Goal: Transaction & Acquisition: Book appointment/travel/reservation

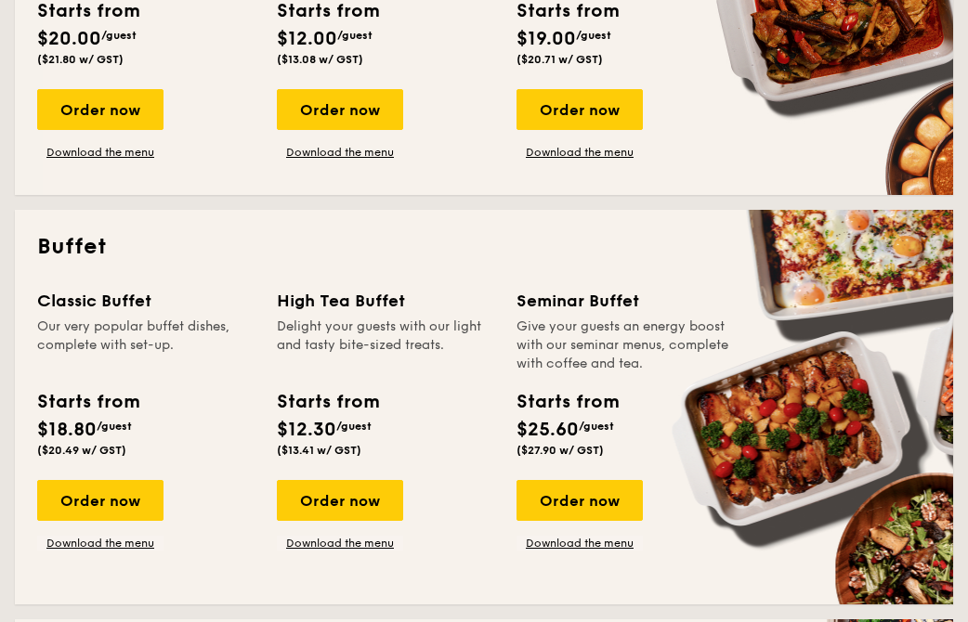
scroll to position [613, 0]
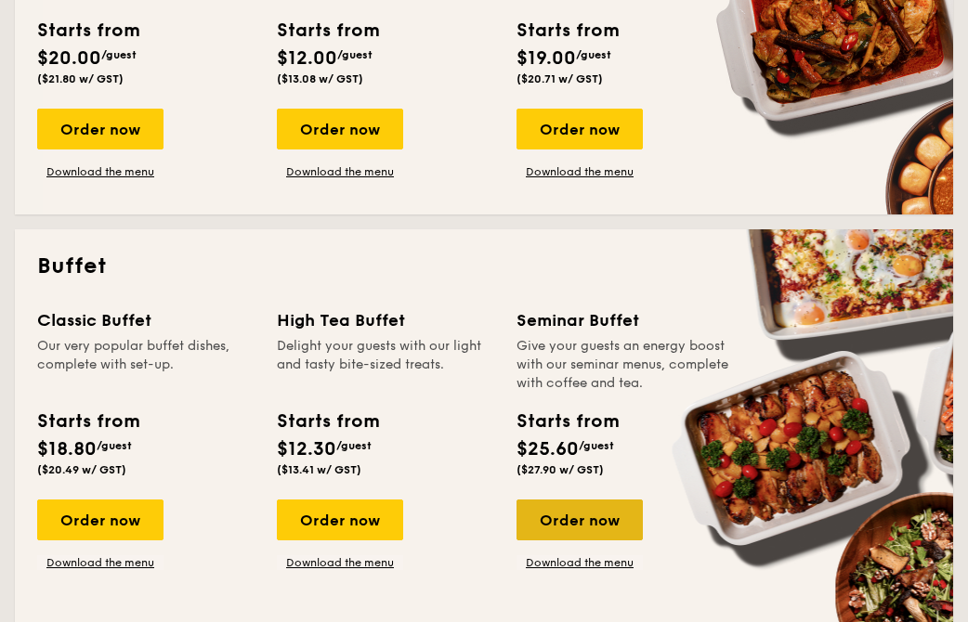
click at [553, 526] on div "Order now" at bounding box center [579, 520] width 126 height 41
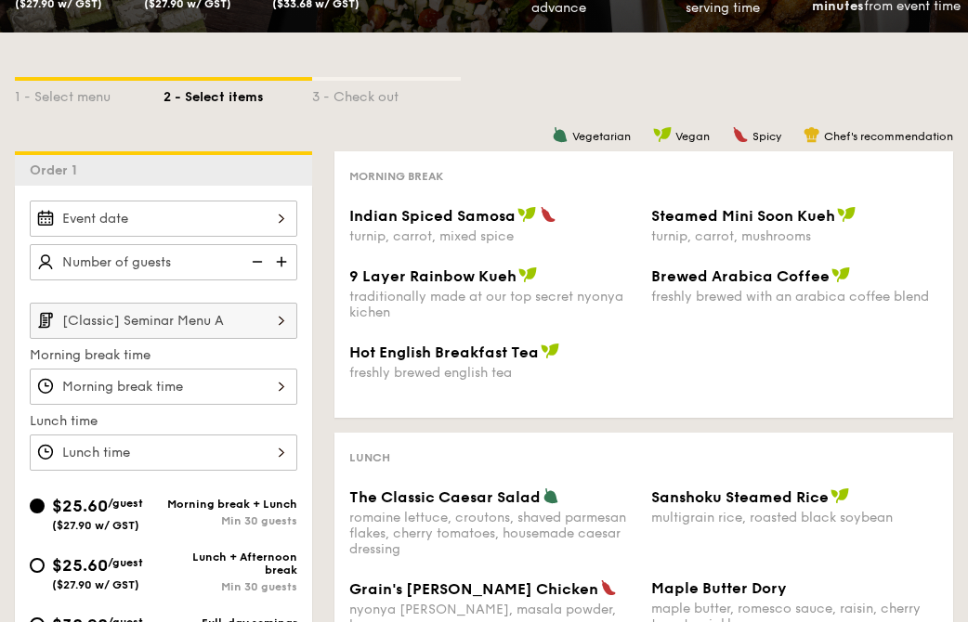
scroll to position [304, 0]
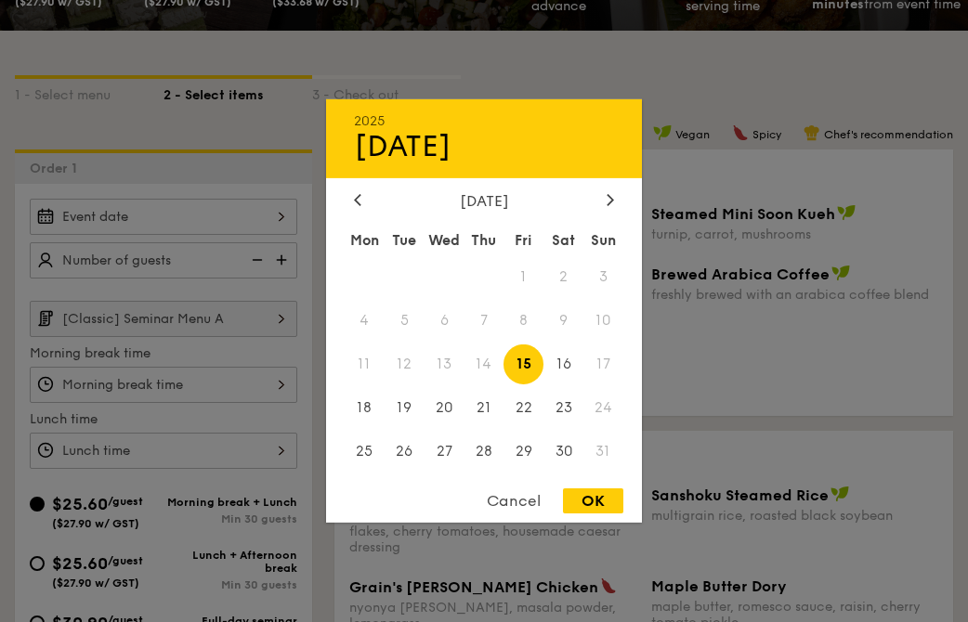
click at [264, 213] on div "2025 Aug [DATE] Tue Wed Thu Fri Sat Sun 1 2 3 4 5 6 7 8 9 10 11 12 13 14 15 16 …" at bounding box center [163, 217] width 267 height 36
click at [526, 362] on span "15" at bounding box center [523, 364] width 40 height 40
click at [595, 502] on div "OK" at bounding box center [593, 500] width 60 height 25
type input "[DATE]"
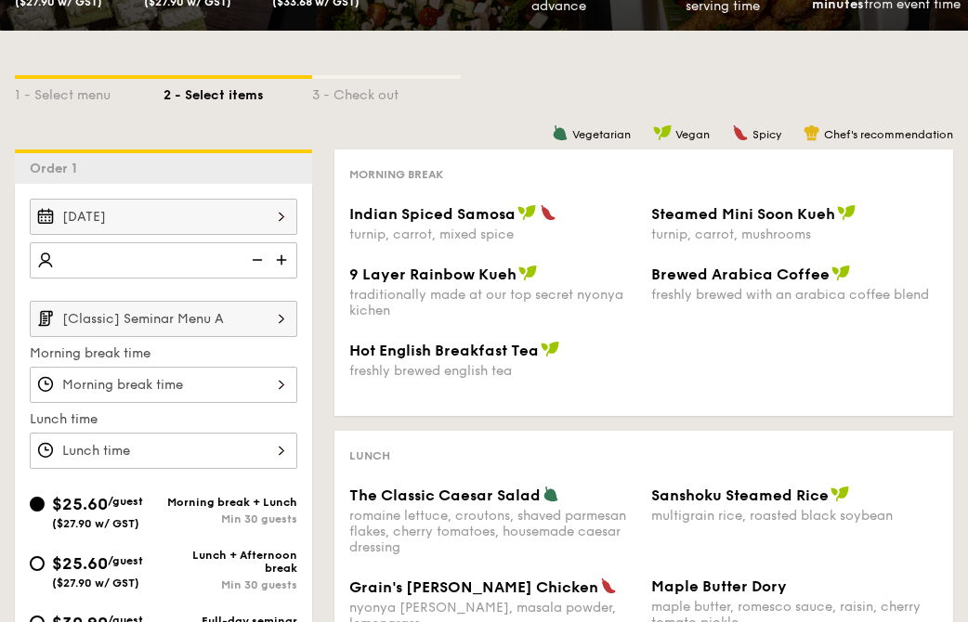
click at [280, 259] on img at bounding box center [283, 259] width 28 height 35
type input "25 guests"
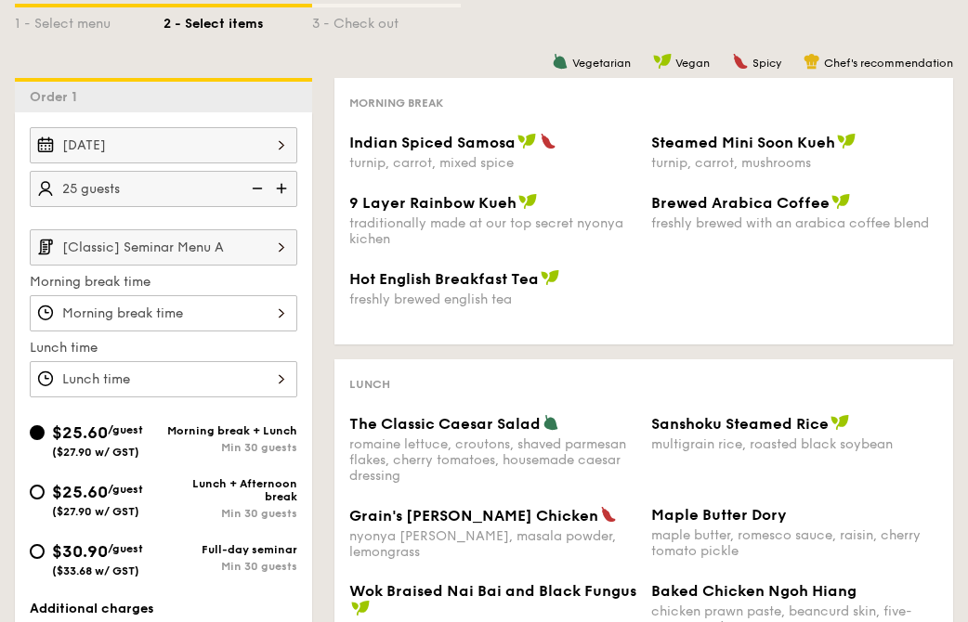
scroll to position [379, 0]
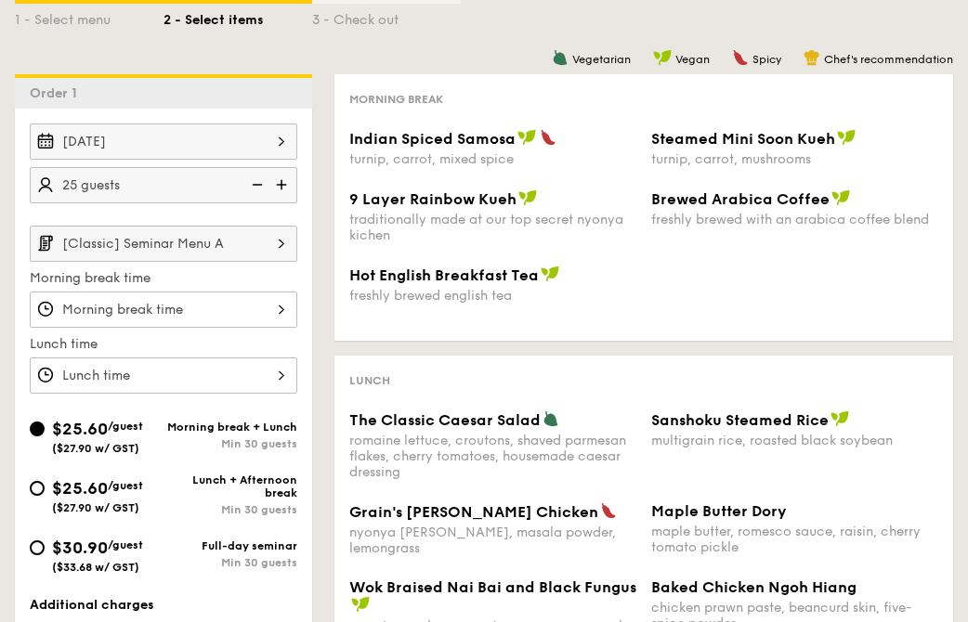
click at [246, 250] on input "[Classic] Seminar Menu A" at bounding box center [163, 244] width 267 height 36
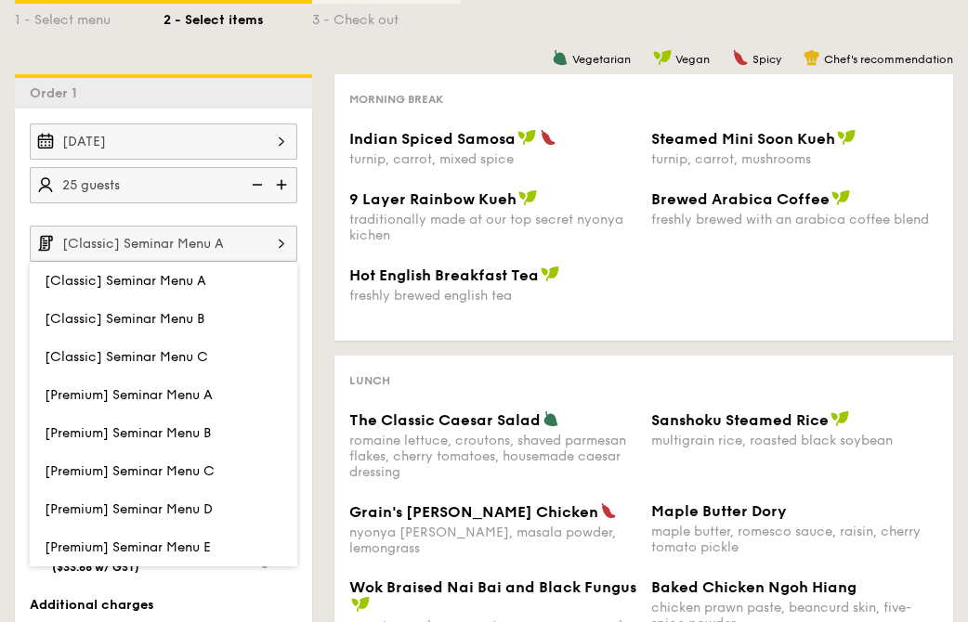
click at [332, 262] on div "Vegetarian Vegan Spicy Chef's recommendation Morning break Indian Spiced Samosa…" at bounding box center [632, 426] width 641 height 704
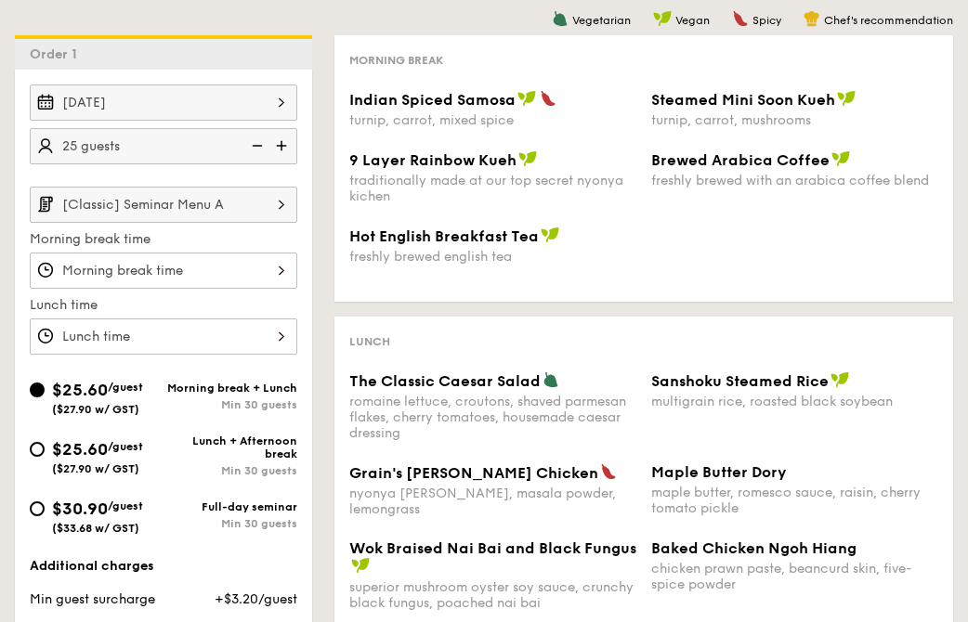
scroll to position [422, 0]
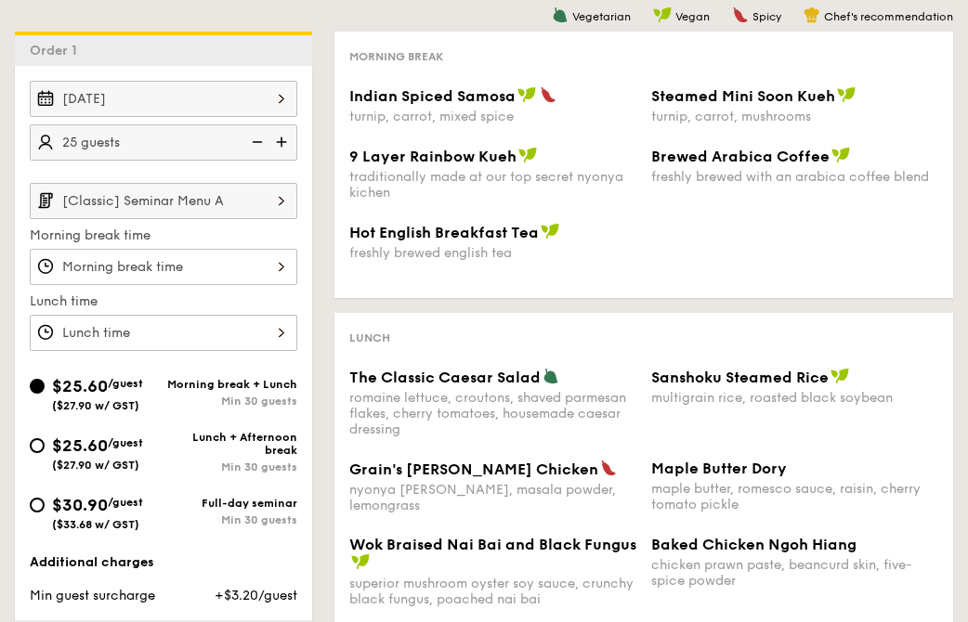
click at [258, 258] on div at bounding box center [163, 267] width 267 height 36
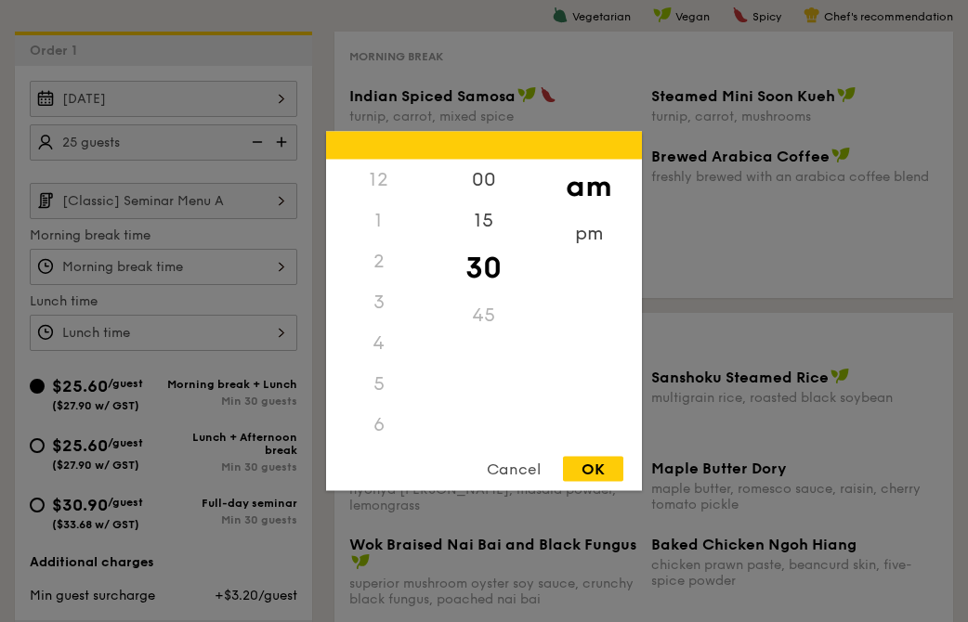
scroll to position [204, 0]
click at [692, 439] on div at bounding box center [484, 311] width 968 height 622
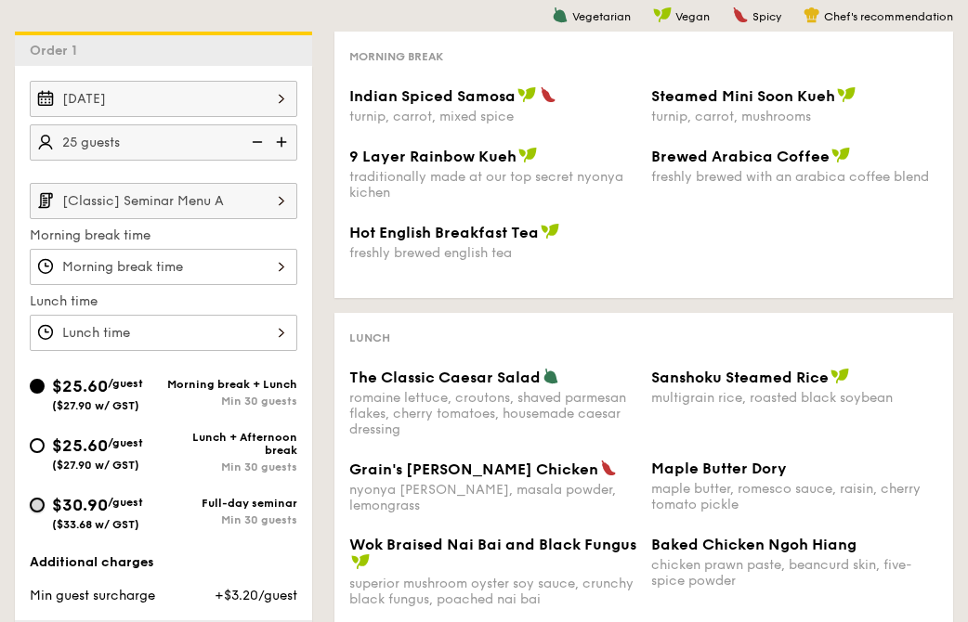
click at [37, 508] on input "$30.90 /guest ($33.68 w/ GST) Full-day seminar Min 30 guests" at bounding box center [37, 505] width 15 height 15
radio input "true"
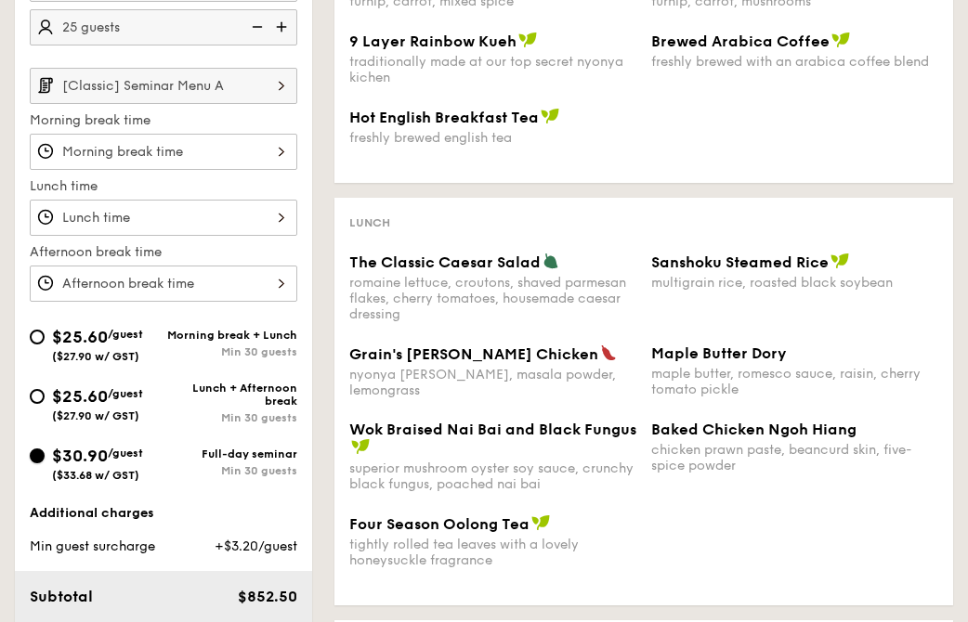
scroll to position [528, 0]
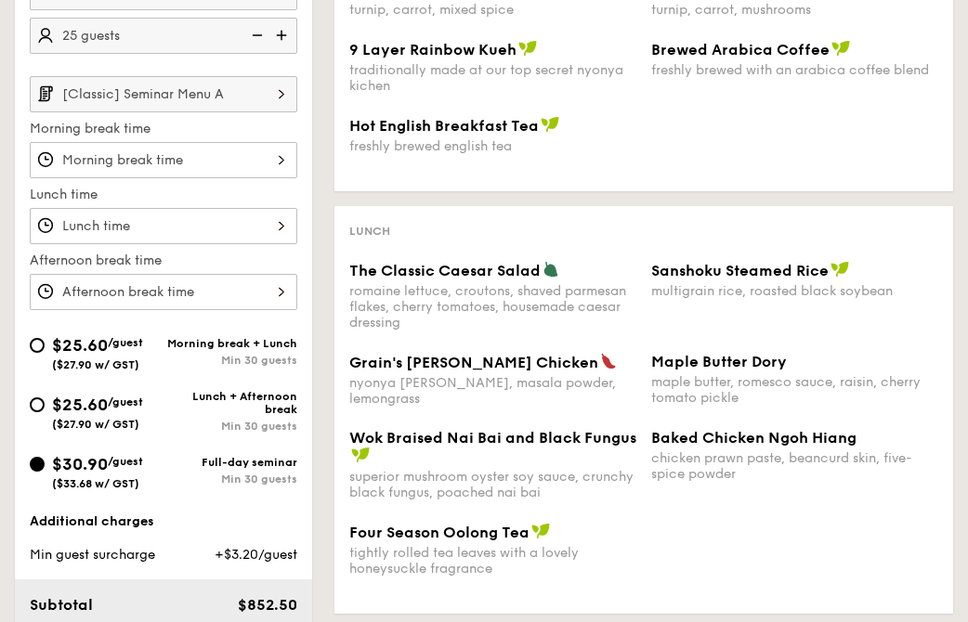
click at [257, 34] on img at bounding box center [255, 35] width 28 height 35
click at [290, 39] on img at bounding box center [283, 35] width 28 height 35
click at [257, 39] on img at bounding box center [255, 35] width 28 height 35
type input "20 guests"
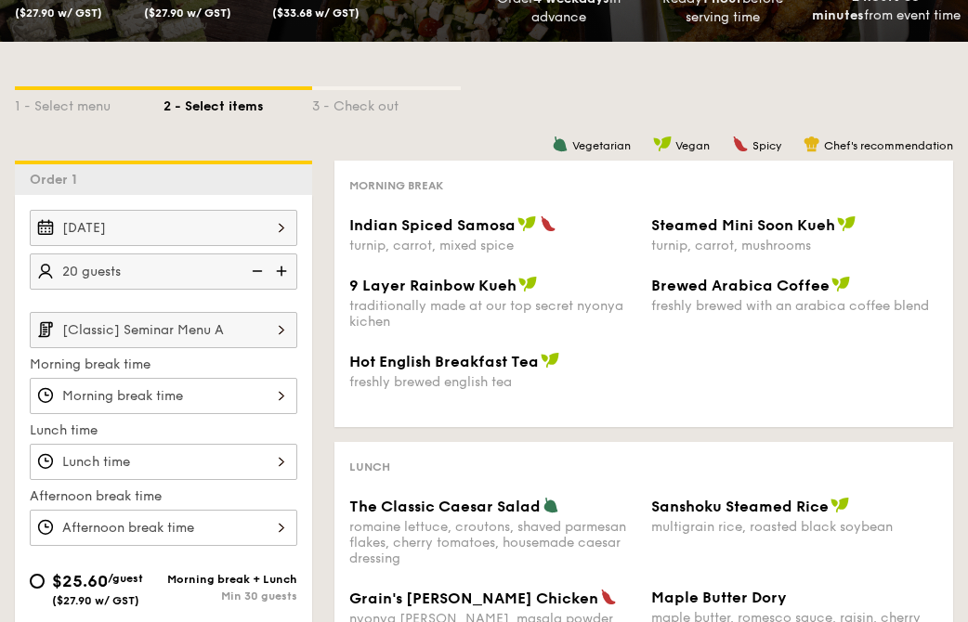
scroll to position [289, 0]
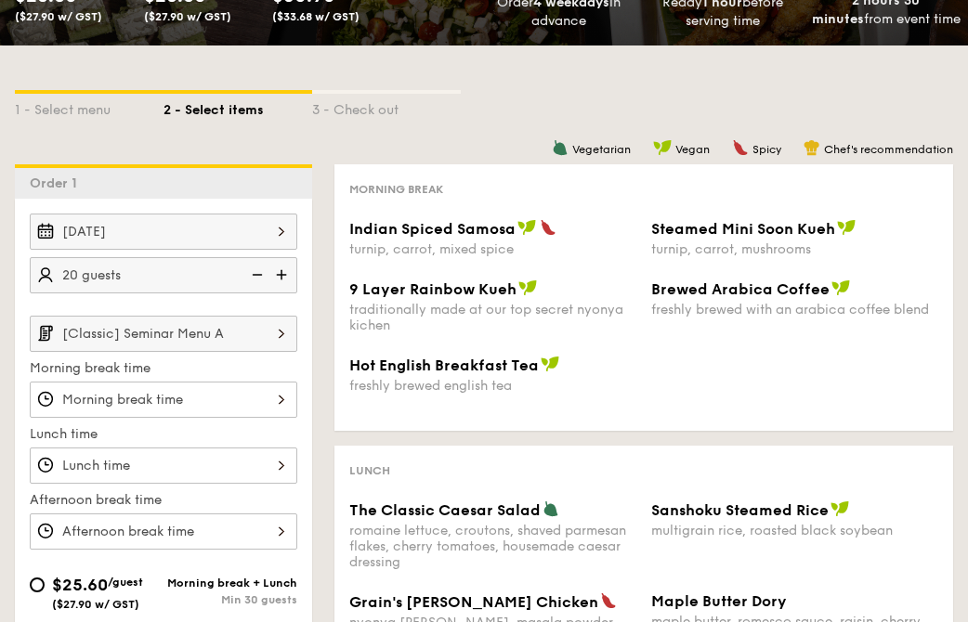
click at [266, 337] on img at bounding box center [282, 333] width 32 height 35
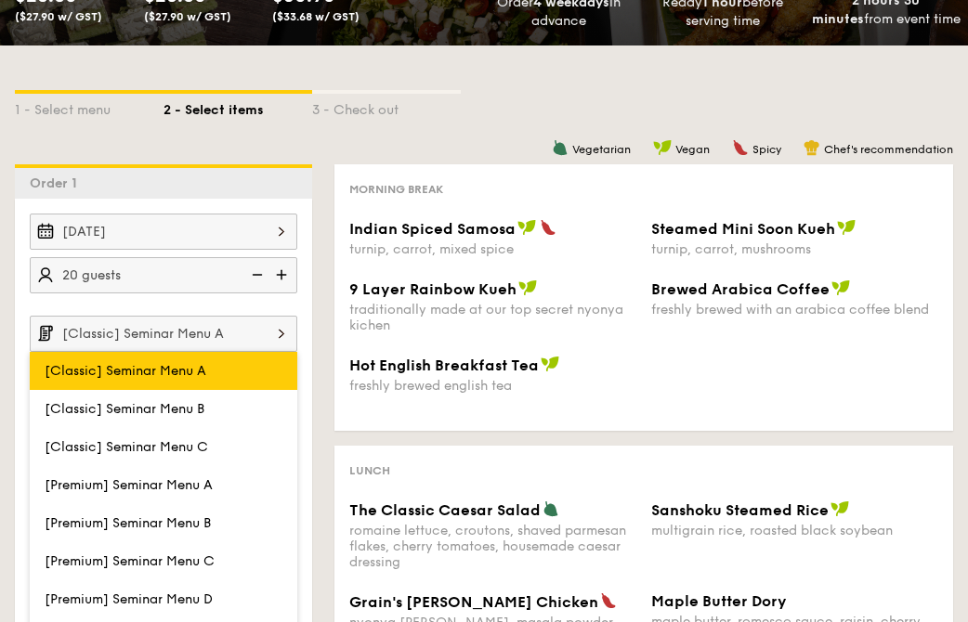
click at [254, 361] on label "[Classic] Seminar Menu A" at bounding box center [163, 371] width 267 height 38
click at [0, 0] on input "[Classic] Seminar Menu A" at bounding box center [0, 0] width 0 height 0
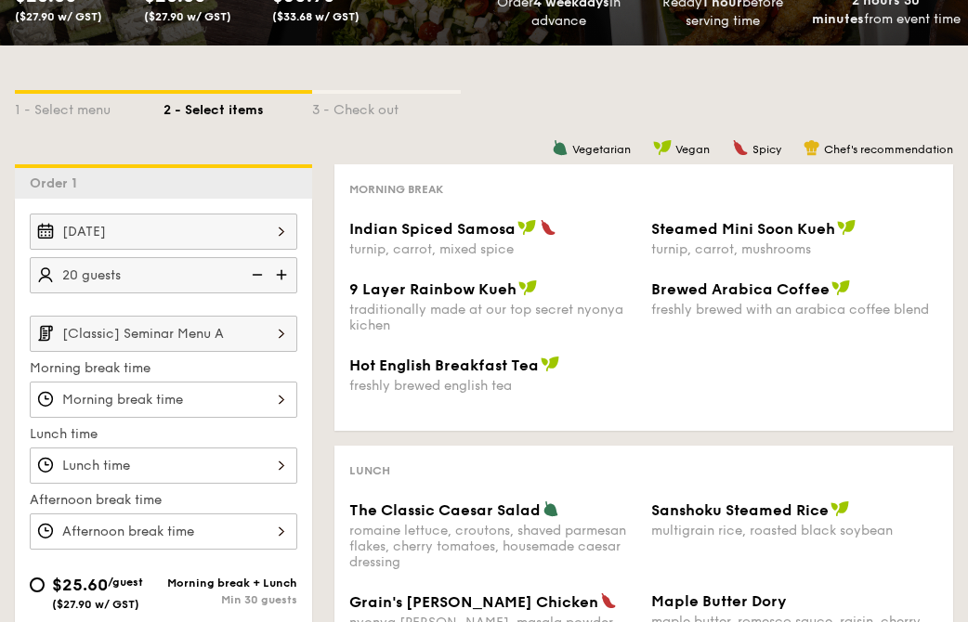
click at [275, 327] on img at bounding box center [282, 333] width 32 height 35
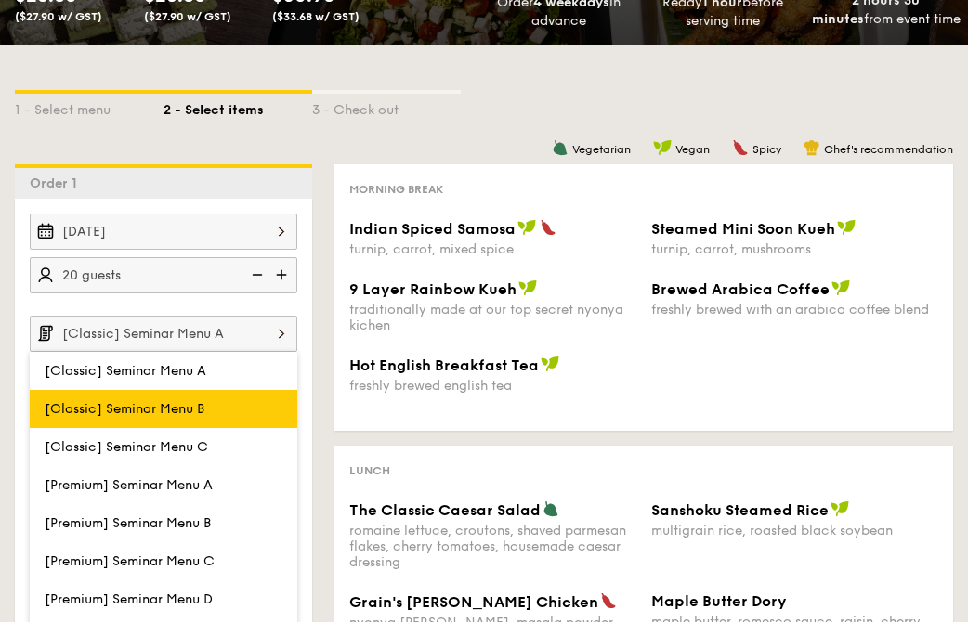
click at [231, 401] on label "[Classic] Seminar Menu B" at bounding box center [163, 409] width 267 height 38
click at [0, 0] on input "[Classic] Seminar Menu B" at bounding box center [0, 0] width 0 height 0
type input "[Classic] Seminar Menu B"
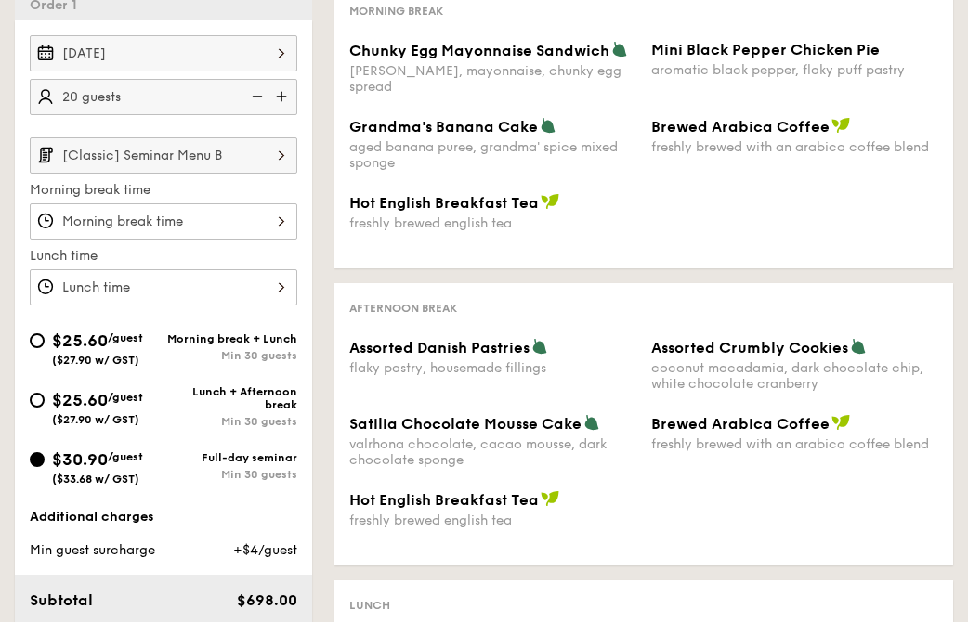
scroll to position [466, 0]
click at [282, 100] on img at bounding box center [283, 97] width 28 height 35
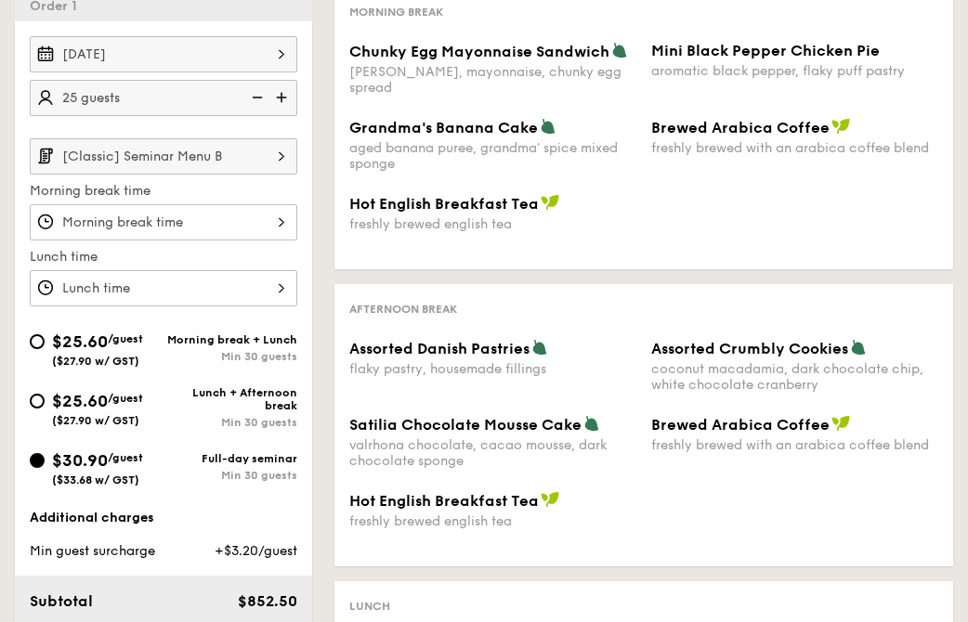
click at [282, 100] on img at bounding box center [283, 97] width 28 height 35
type input "30 guests"
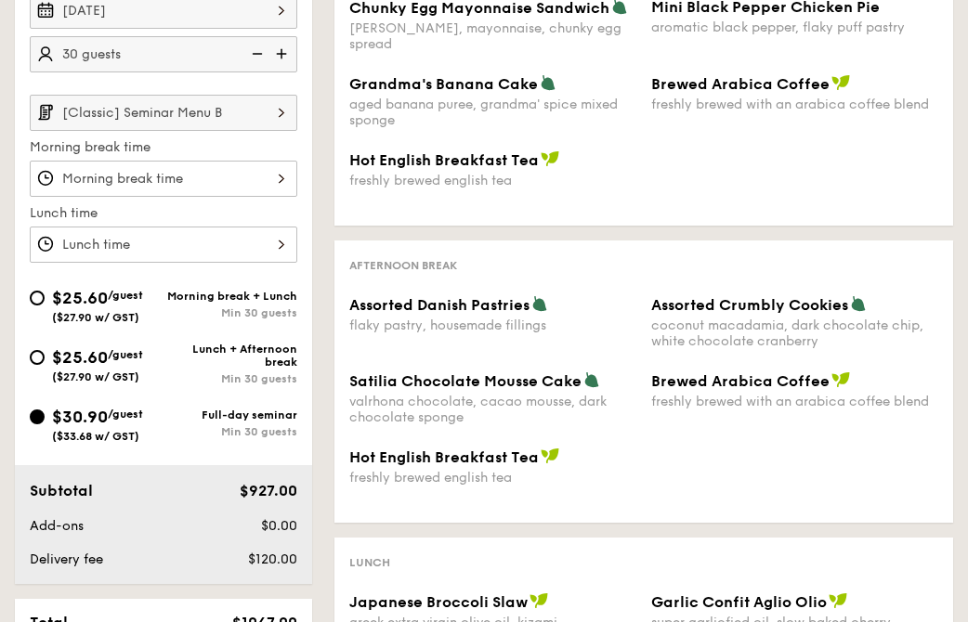
scroll to position [509, 0]
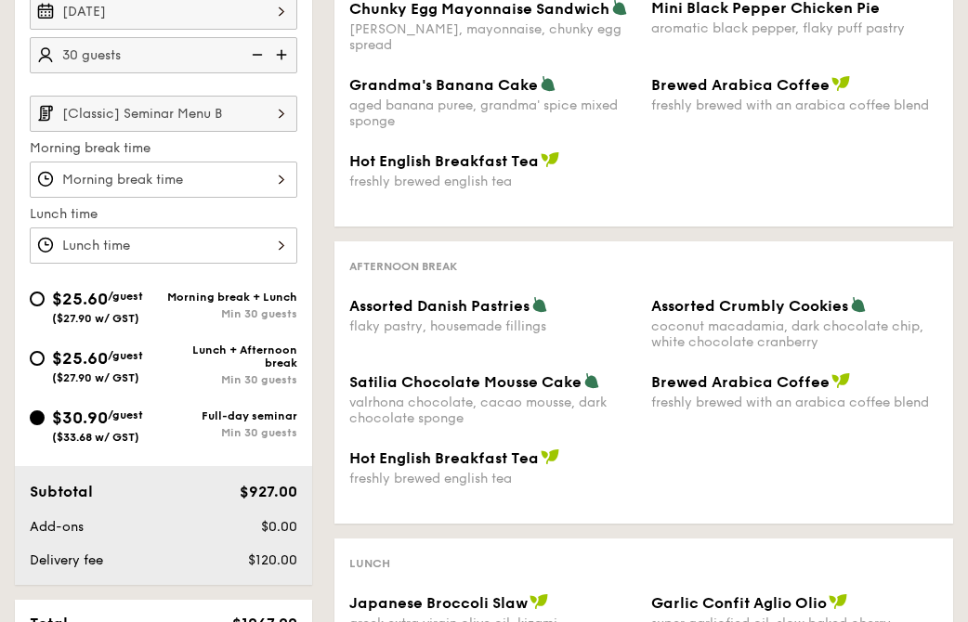
click at [61, 368] on span "$25.60" at bounding box center [80, 358] width 56 height 20
click at [45, 366] on input "$25.60 /guest ($27.90 w/ GST) Lunch + Afternoon break Min 30 guests" at bounding box center [37, 358] width 15 height 15
radio input "true"
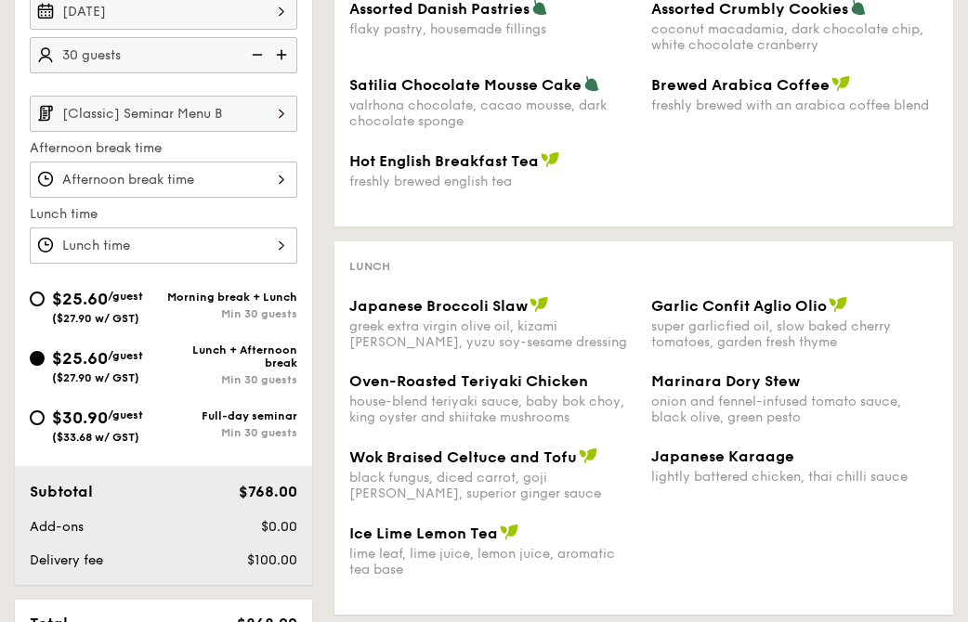
click at [257, 56] on img at bounding box center [255, 54] width 28 height 35
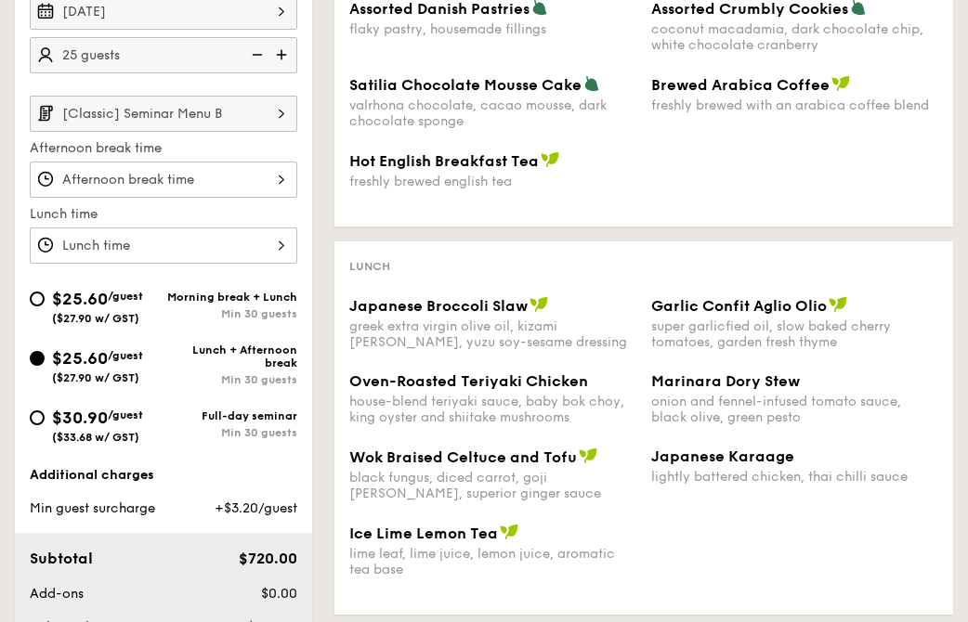
click at [282, 51] on img at bounding box center [283, 54] width 28 height 35
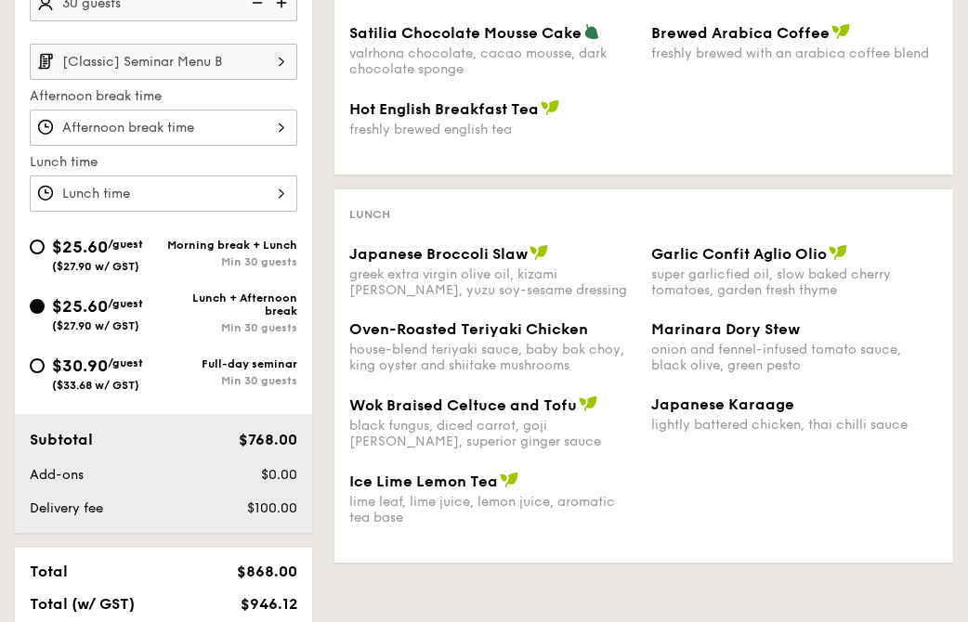
scroll to position [559, 0]
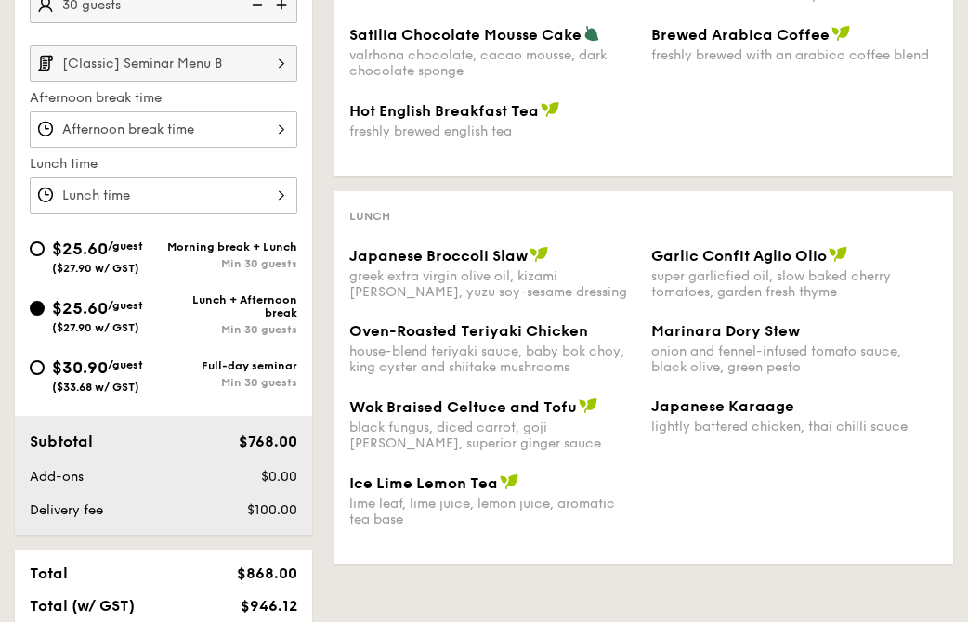
click at [257, 6] on img at bounding box center [255, 4] width 28 height 35
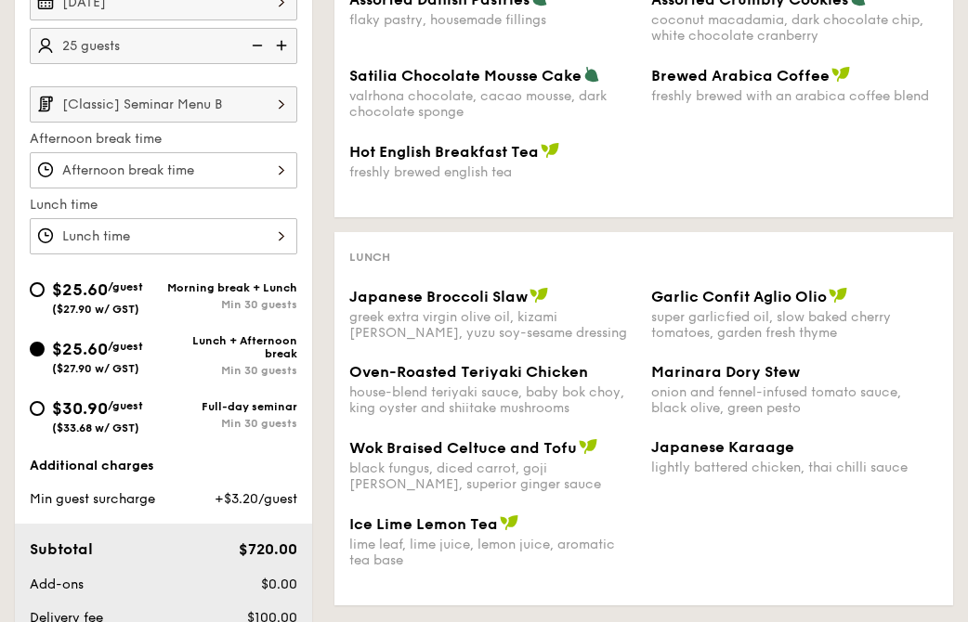
scroll to position [500, 0]
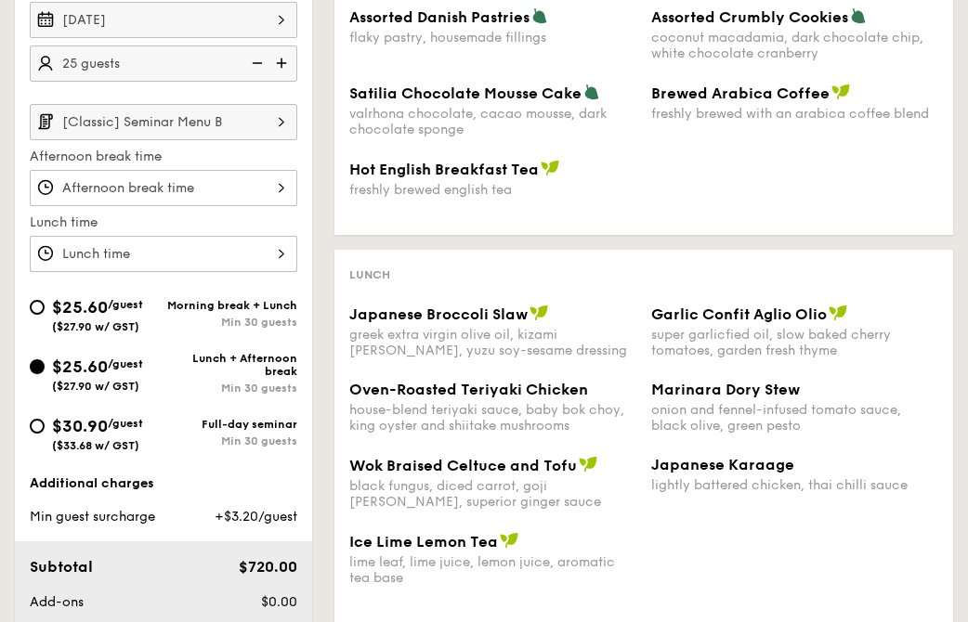
click at [284, 59] on img at bounding box center [283, 62] width 28 height 35
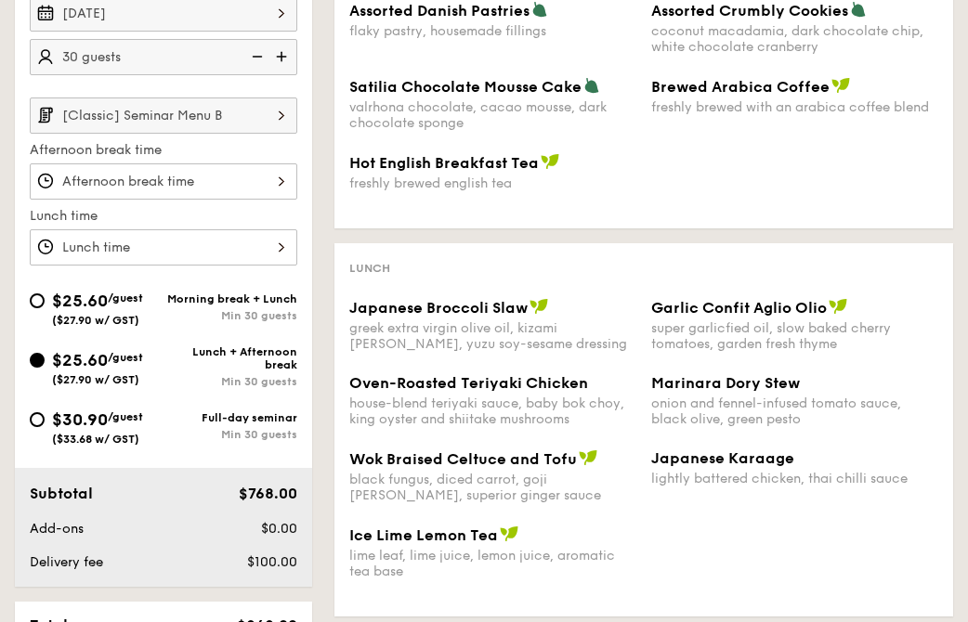
scroll to position [500, 0]
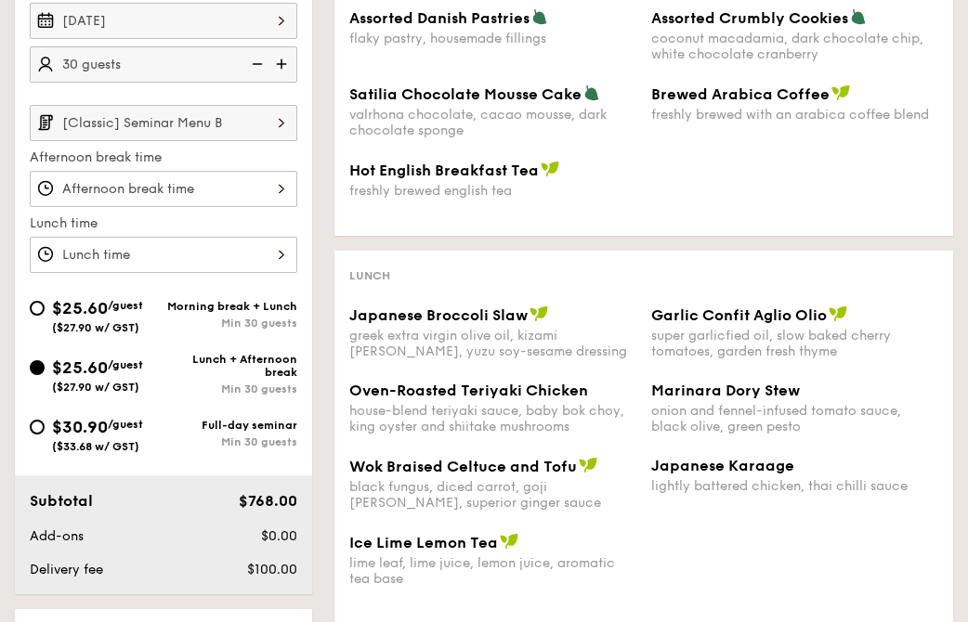
click at [255, 68] on img at bounding box center [255, 63] width 28 height 35
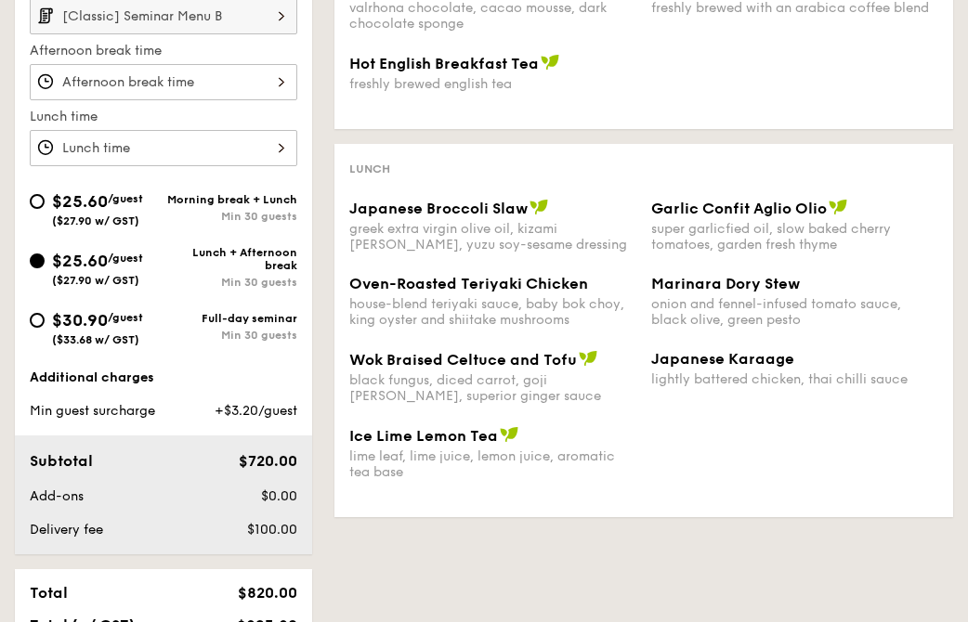
scroll to position [552, 0]
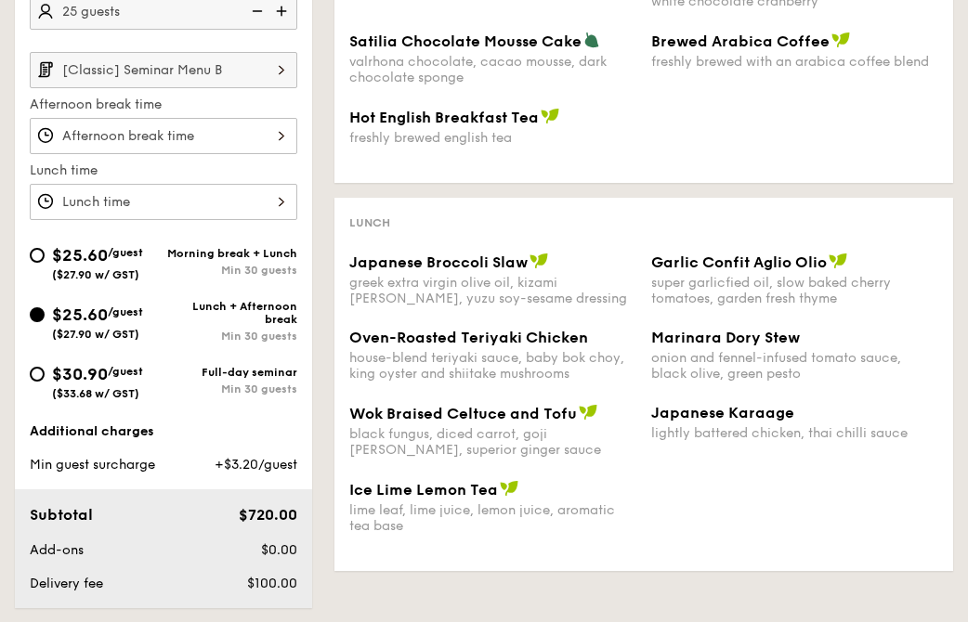
click at [281, 9] on img at bounding box center [283, 11] width 28 height 35
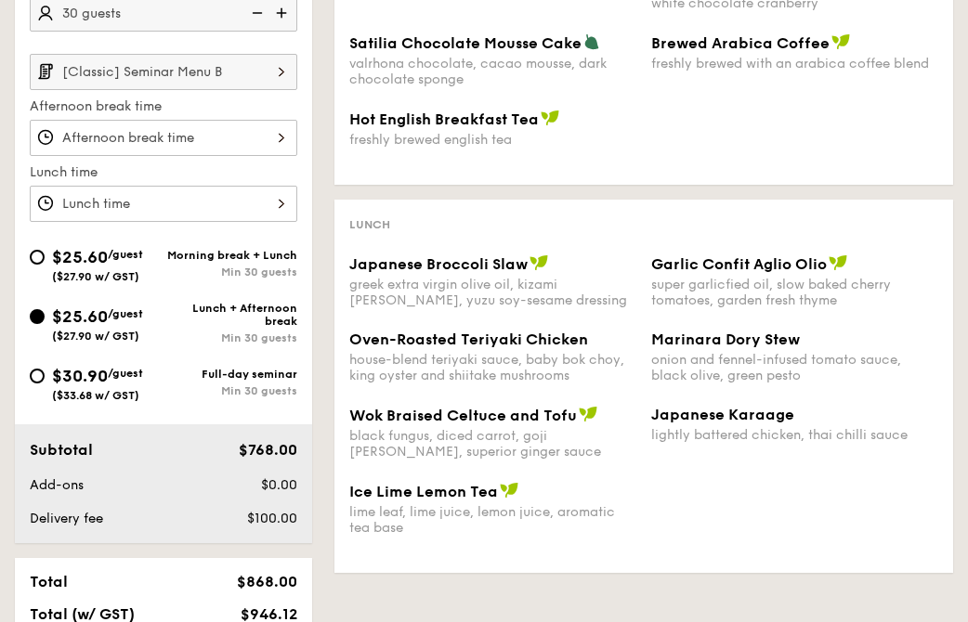
scroll to position [541, 0]
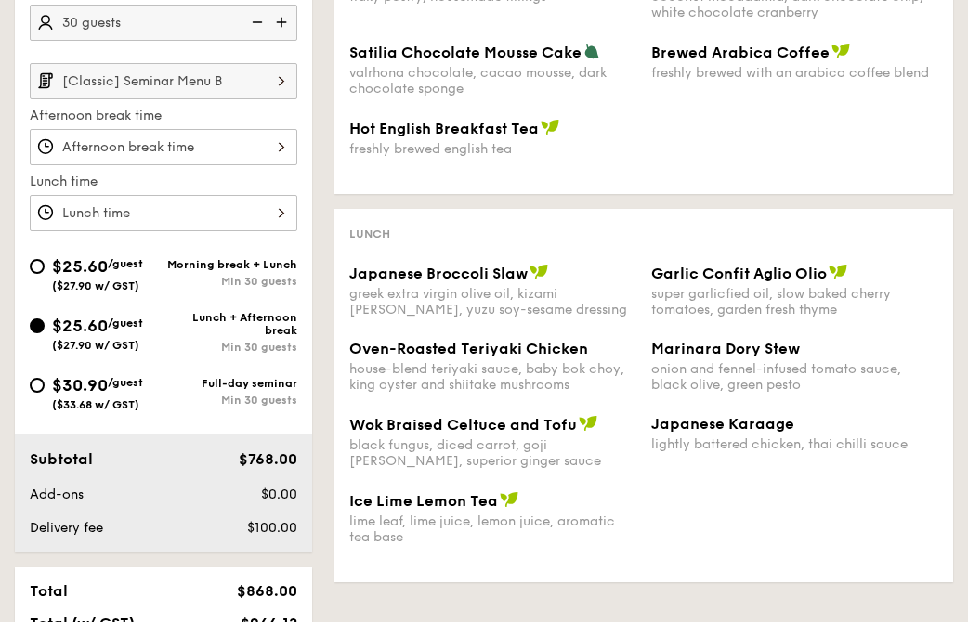
click at [250, 21] on img at bounding box center [255, 22] width 28 height 35
type input "25 guests"
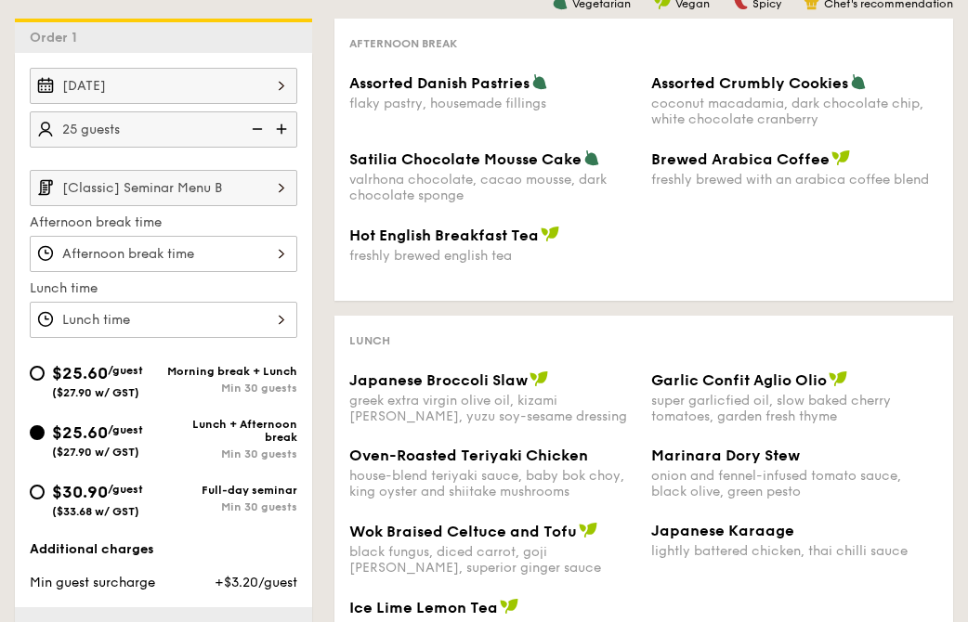
scroll to position [430, 0]
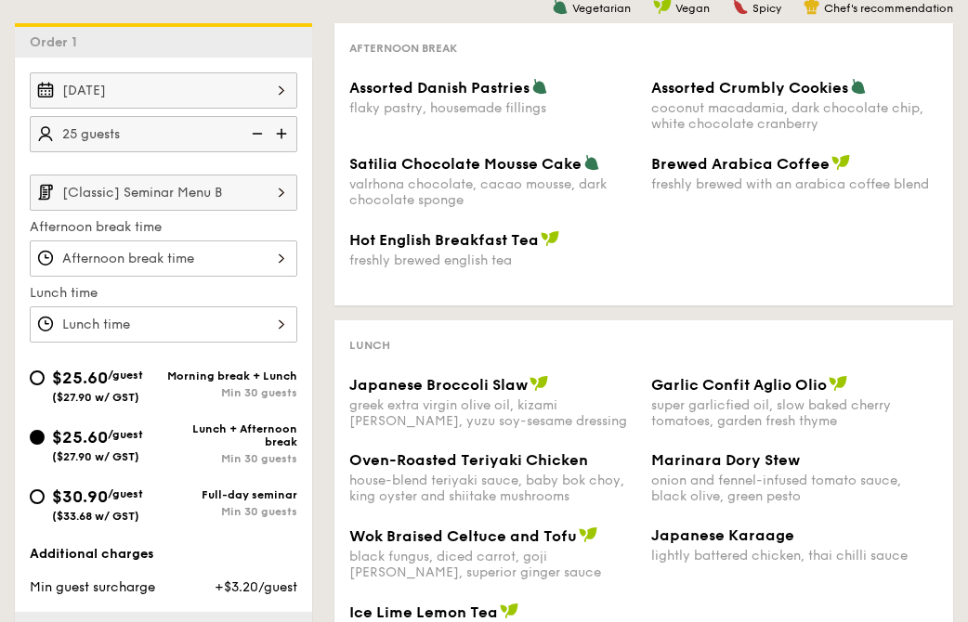
click at [273, 189] on img at bounding box center [282, 192] width 32 height 35
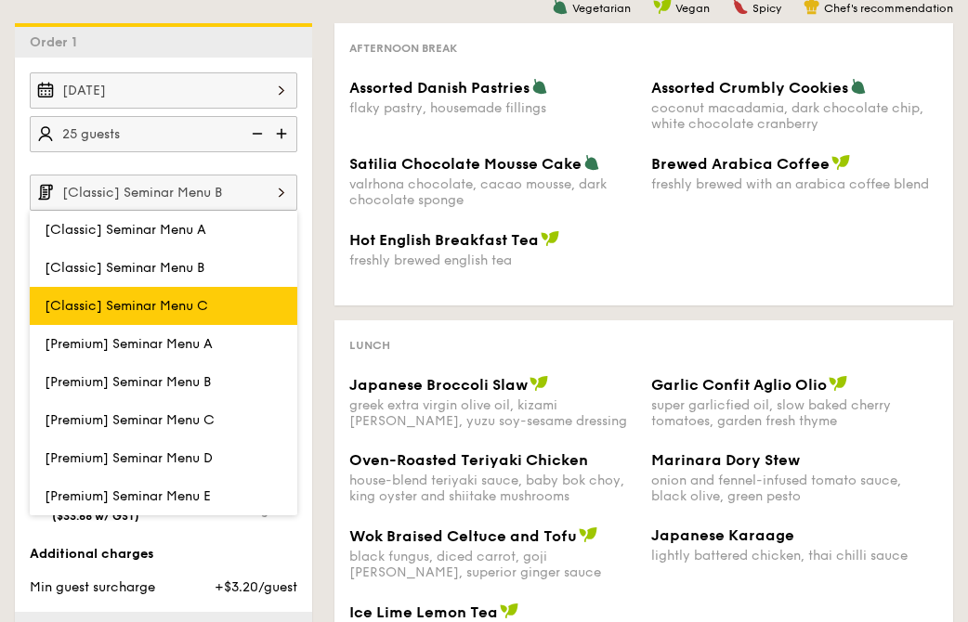
click at [230, 297] on label "[Classic] Seminar Menu C" at bounding box center [163, 306] width 267 height 38
click at [0, 0] on input "[Classic] Seminar Menu C" at bounding box center [0, 0] width 0 height 0
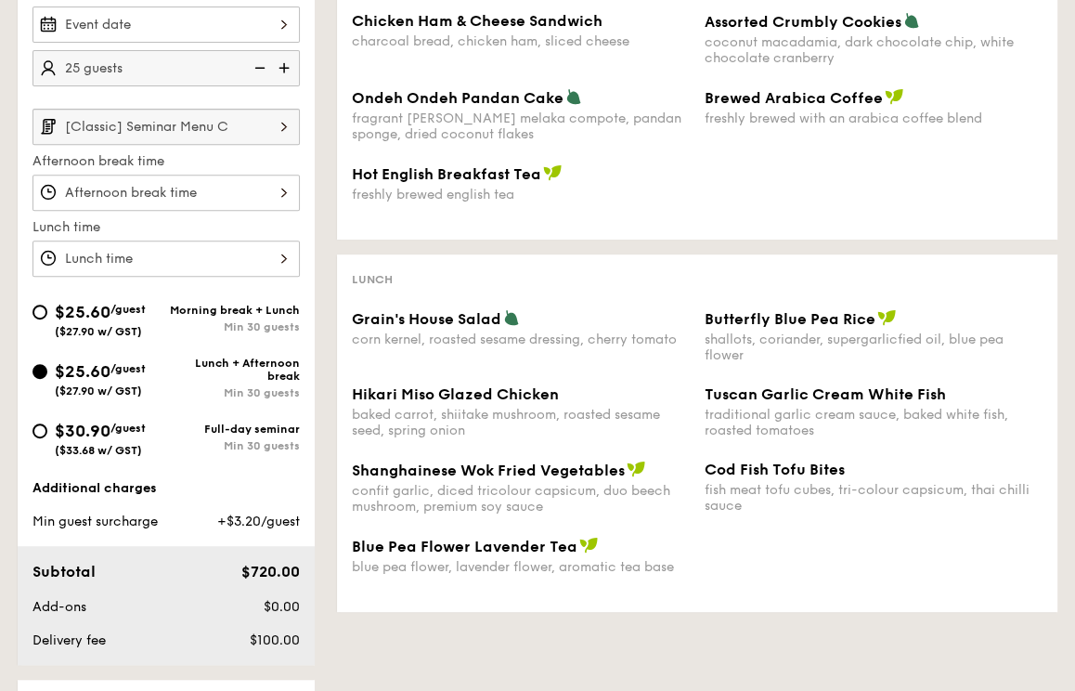
scroll to position [489, 0]
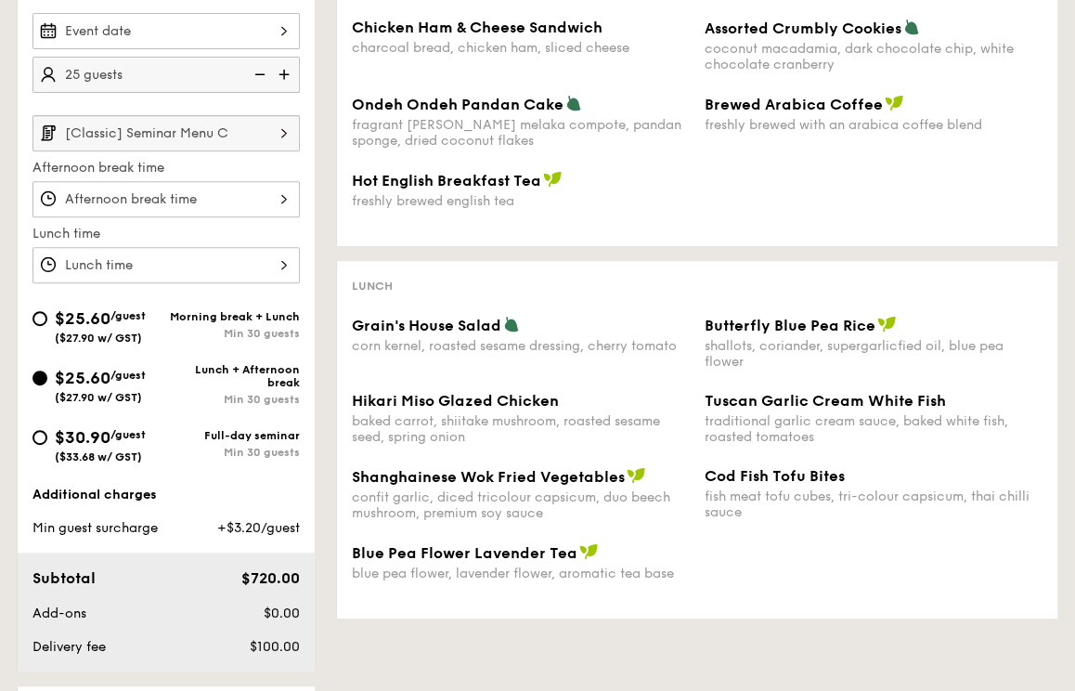
click at [275, 127] on img at bounding box center [284, 132] width 32 height 35
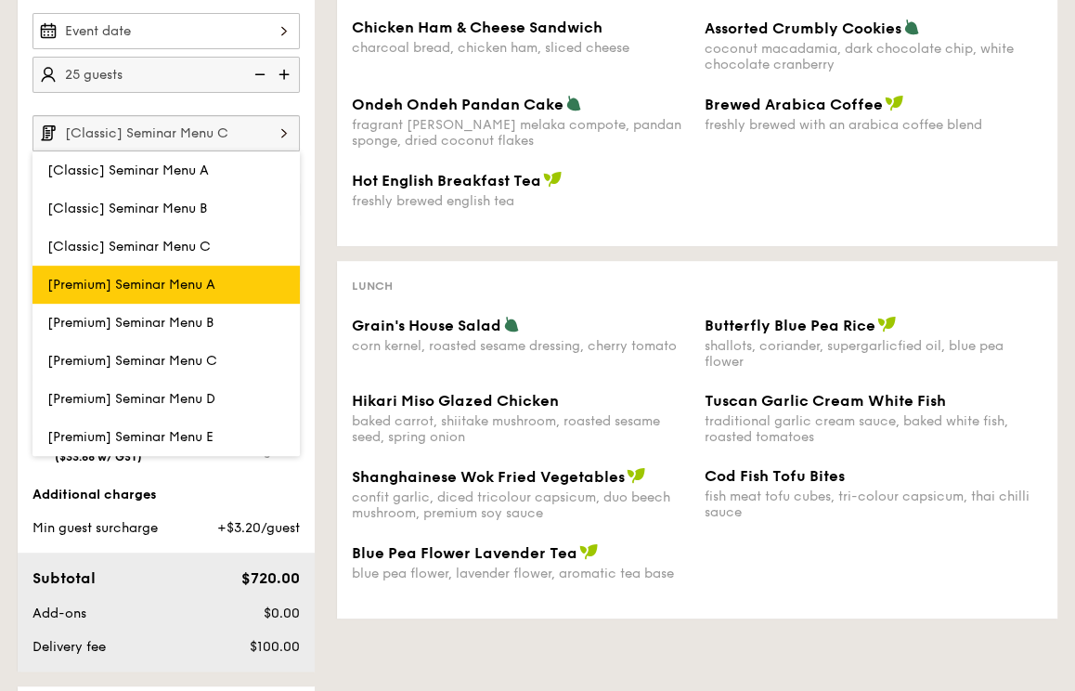
click at [236, 277] on label "[Premium] Seminar Menu A" at bounding box center [165, 285] width 267 height 38
click at [0, 0] on input "[Premium] Seminar Menu A" at bounding box center [0, 0] width 0 height 0
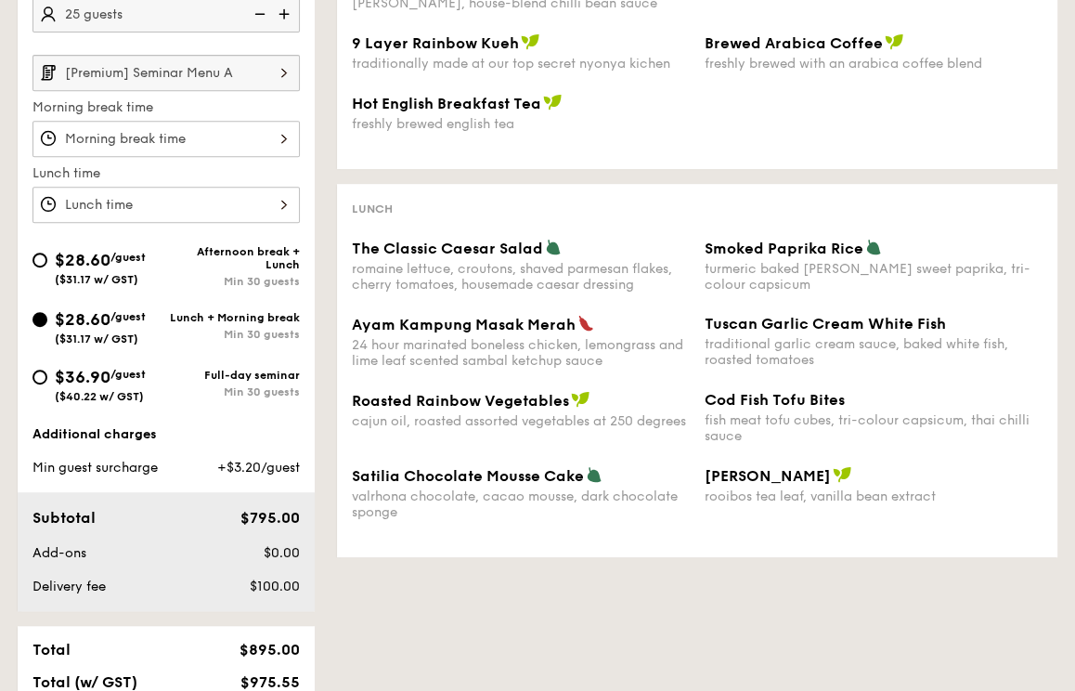
scroll to position [544, 0]
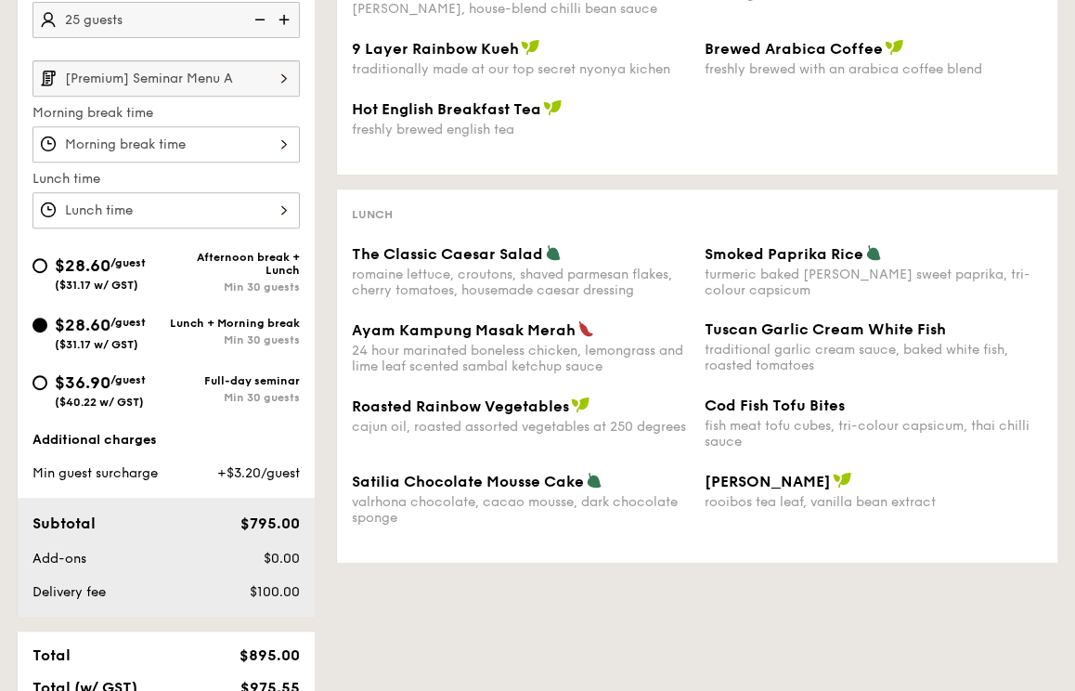
click at [240, 76] on input "[Premium] Seminar Menu A" at bounding box center [165, 78] width 267 height 36
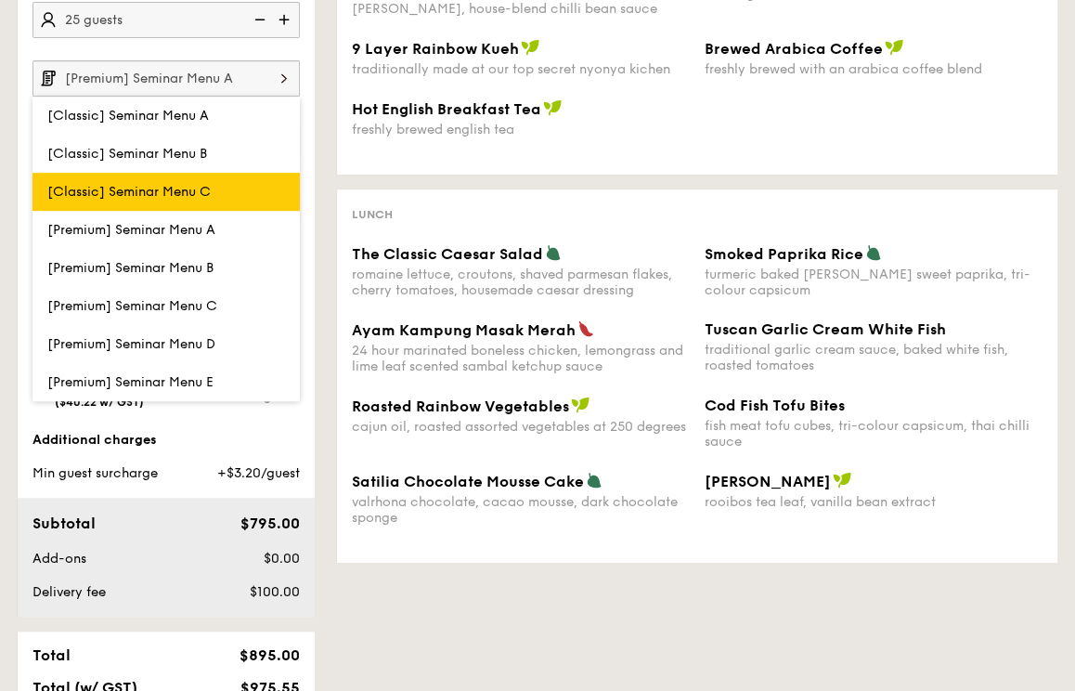
click at [223, 186] on label "[Classic] Seminar Menu C" at bounding box center [165, 192] width 267 height 38
click at [0, 0] on input "[Classic] Seminar Menu C" at bounding box center [0, 0] width 0 height 0
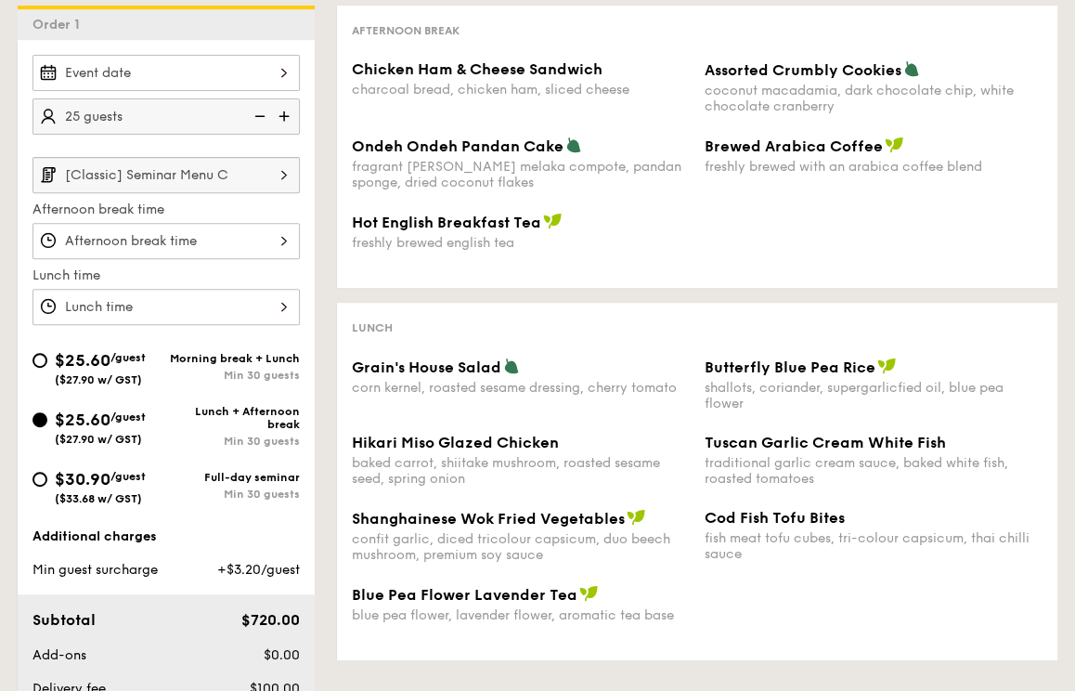
scroll to position [442, 0]
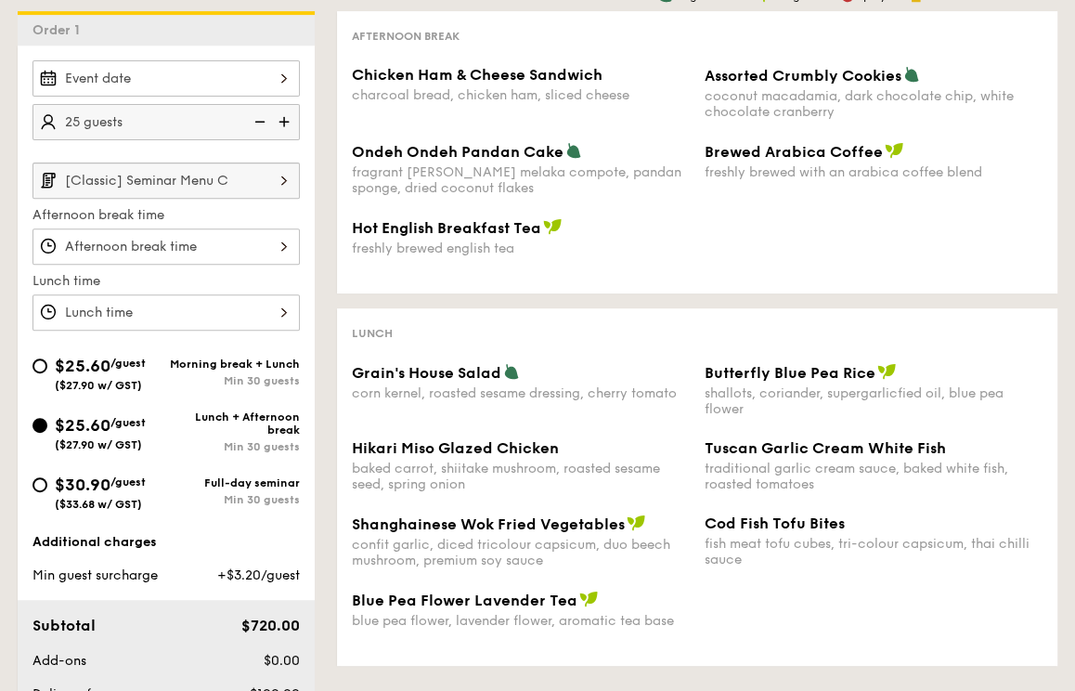
click at [238, 175] on input "[Classic] Seminar Menu C" at bounding box center [165, 180] width 267 height 36
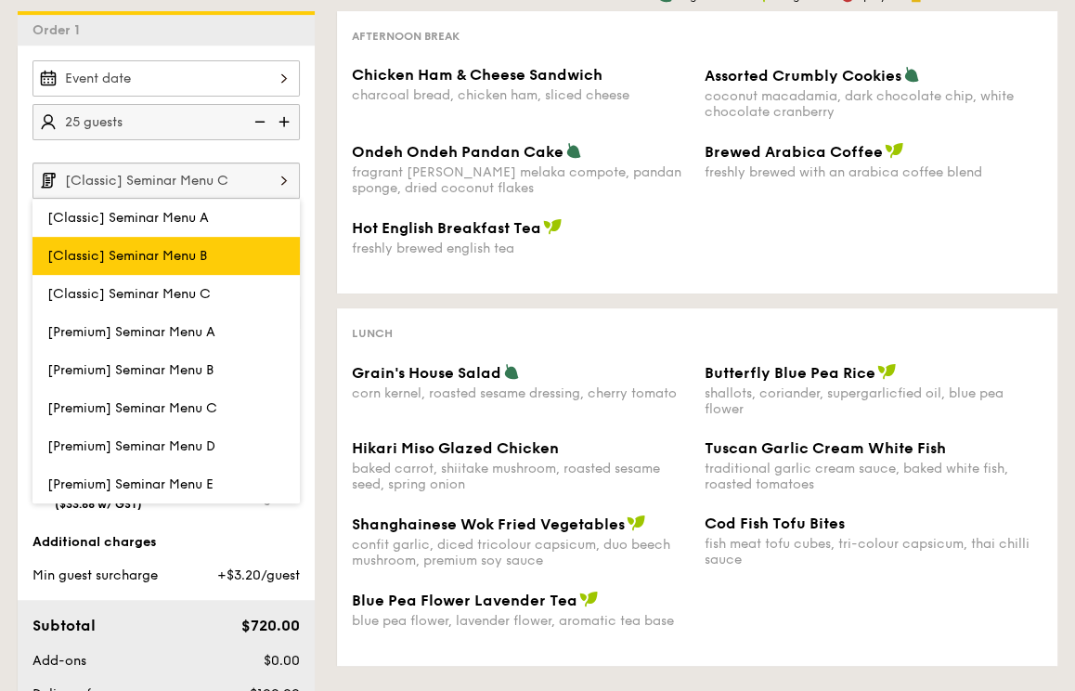
click at [219, 243] on label "[Classic] Seminar Menu B" at bounding box center [165, 256] width 267 height 38
click at [0, 0] on input "[Classic] Seminar Menu B" at bounding box center [0, 0] width 0 height 0
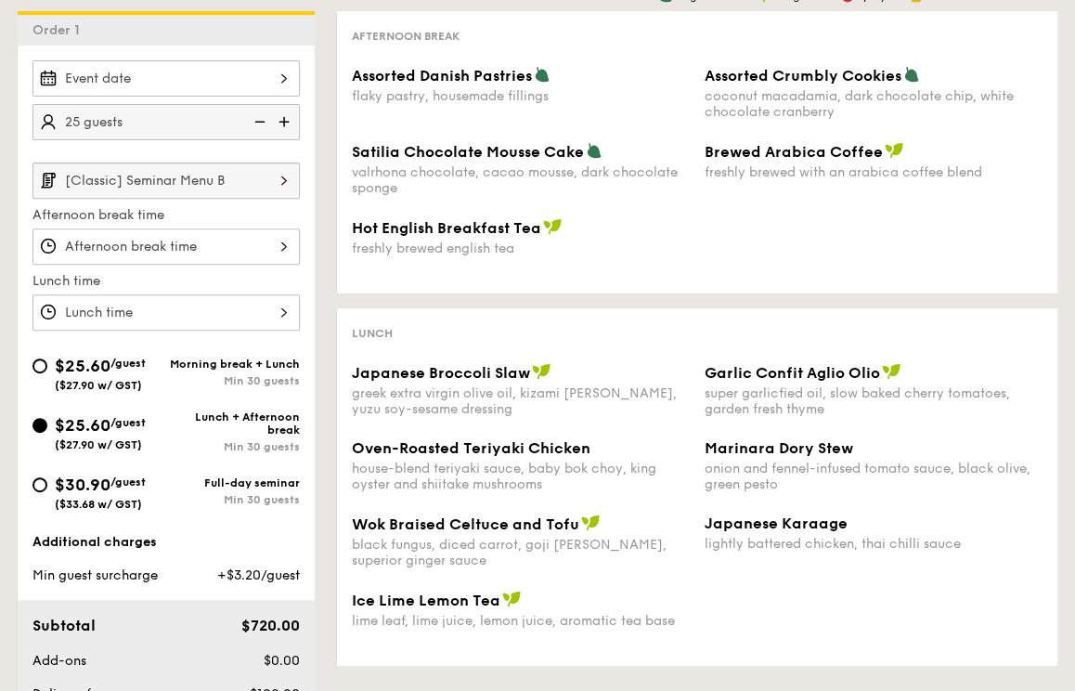
click at [241, 174] on input "[Classic] Seminar Menu B" at bounding box center [165, 180] width 267 height 36
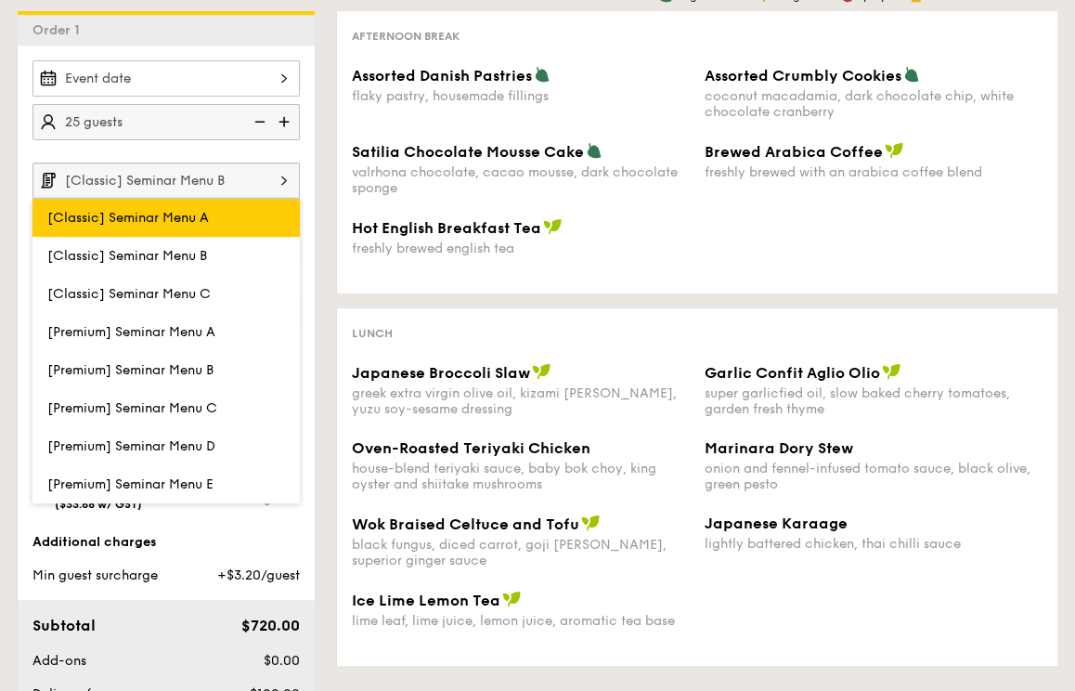
click at [227, 217] on label "[Classic] Seminar Menu A" at bounding box center [165, 218] width 267 height 38
click at [0, 0] on input "[Classic] Seminar Menu A" at bounding box center [0, 0] width 0 height 0
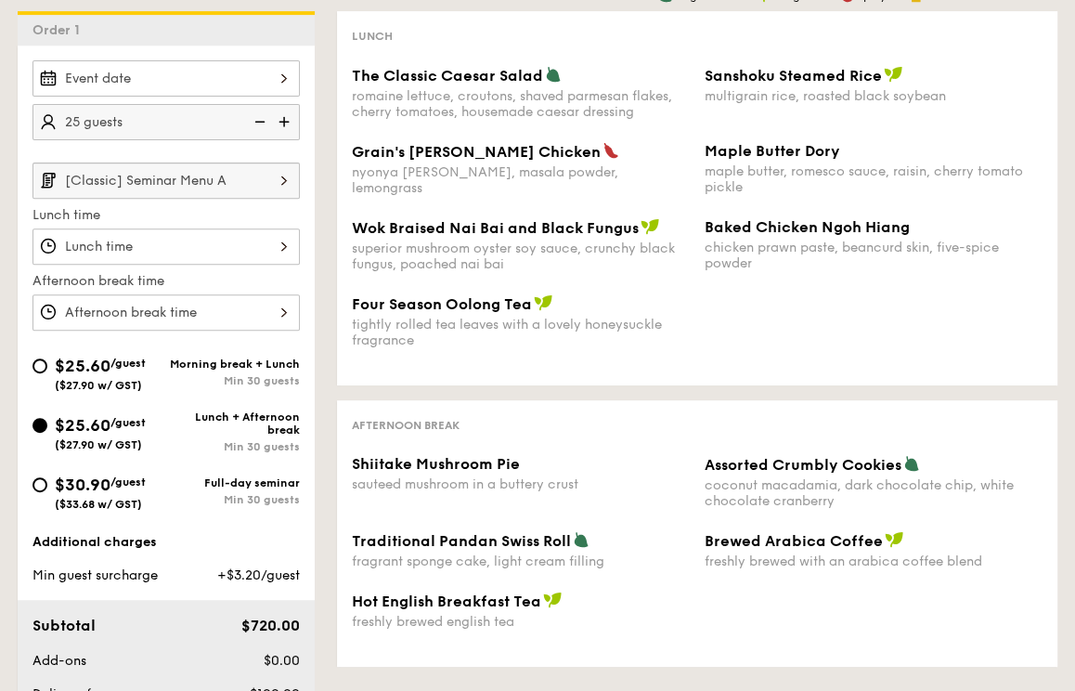
click at [240, 171] on input "[Classic] Seminar Menu A" at bounding box center [165, 180] width 267 height 36
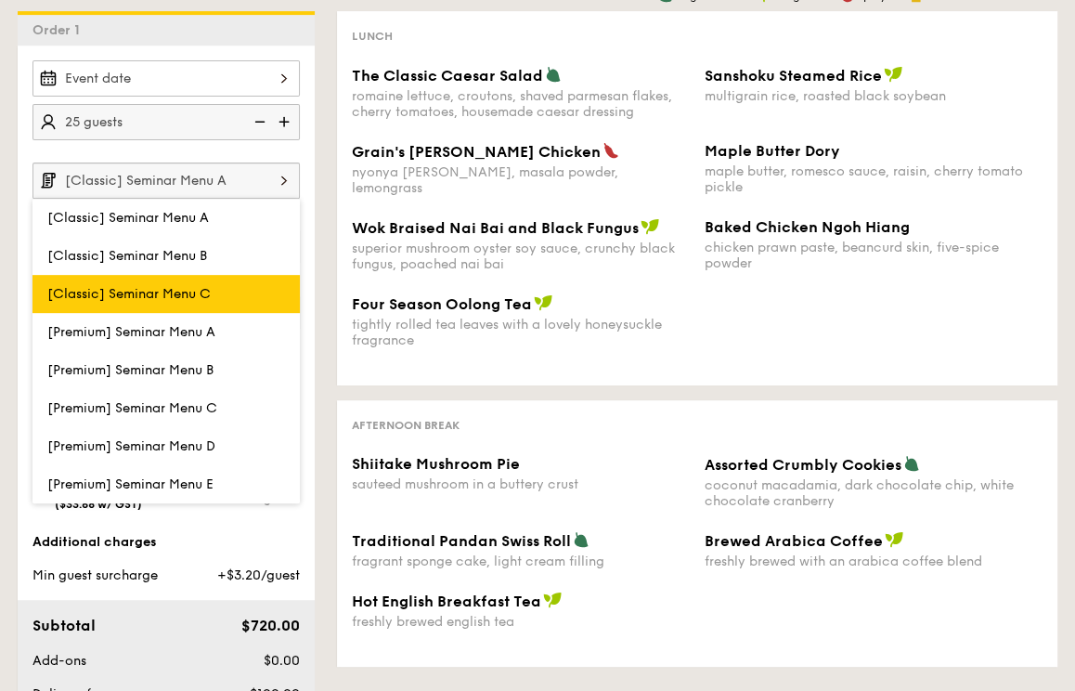
click at [225, 286] on label "[Classic] Seminar Menu C" at bounding box center [165, 294] width 267 height 38
click at [0, 0] on input "[Classic] Seminar Menu C" at bounding box center [0, 0] width 0 height 0
type input "[Classic] Seminar Menu C"
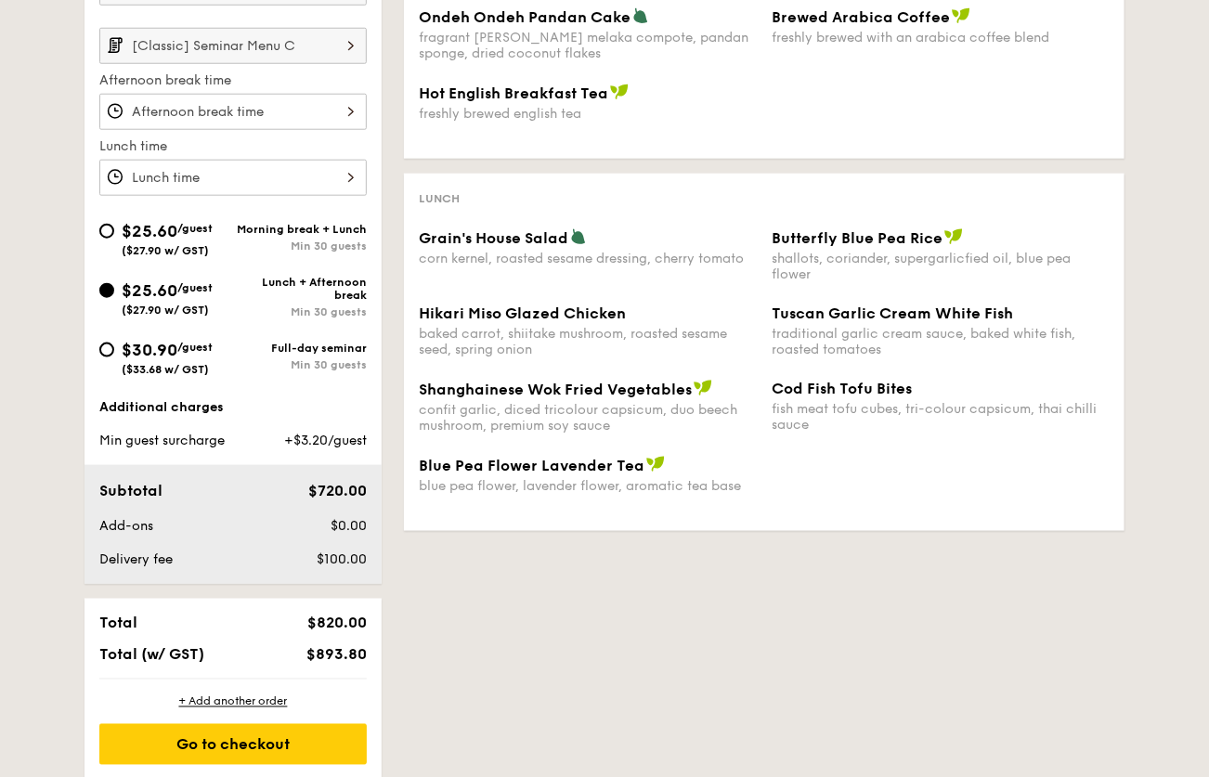
scroll to position [578, 0]
